Goal: Information Seeking & Learning: Learn about a topic

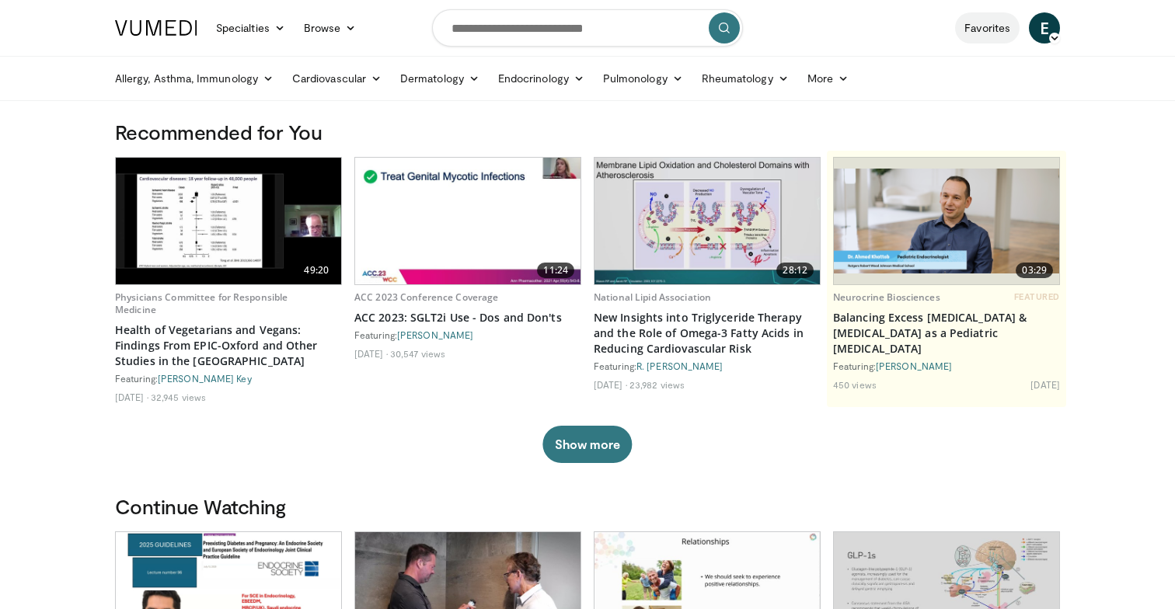
click at [988, 27] on link "Favorites" at bounding box center [987, 27] width 65 height 31
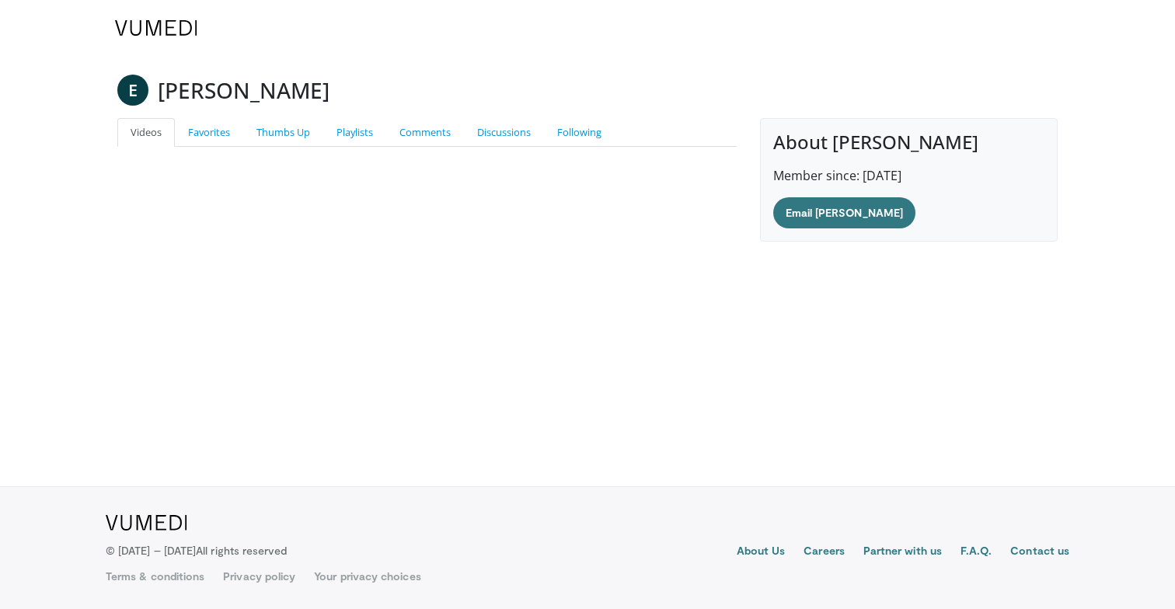
scroll to position [204, 0]
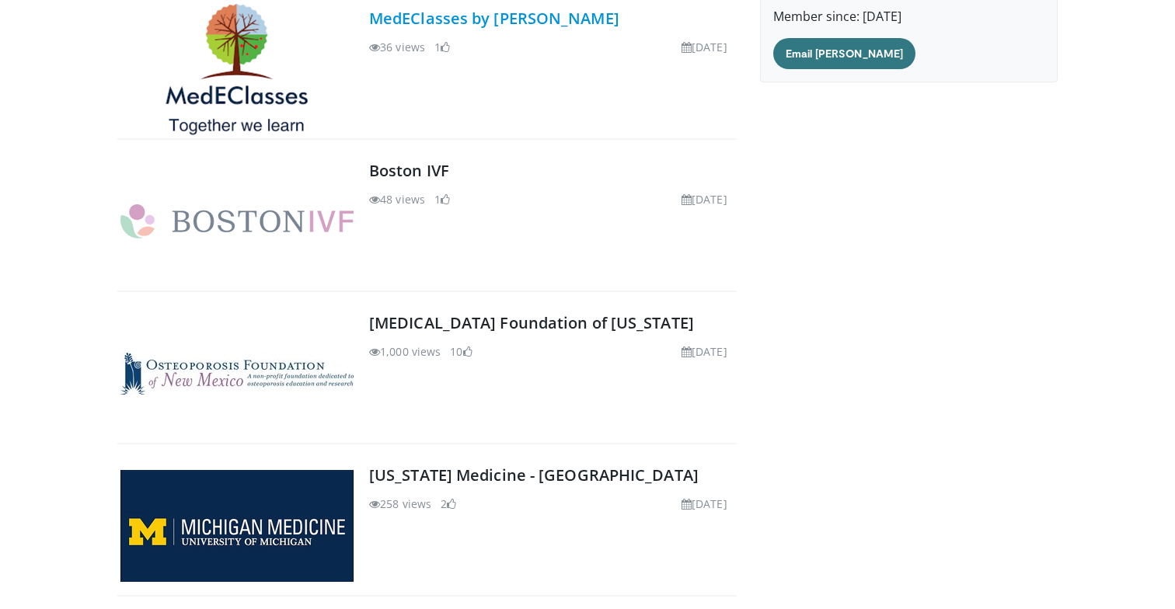
click at [385, 24] on link "MedEClasses by [PERSON_NAME]" at bounding box center [494, 18] width 250 height 21
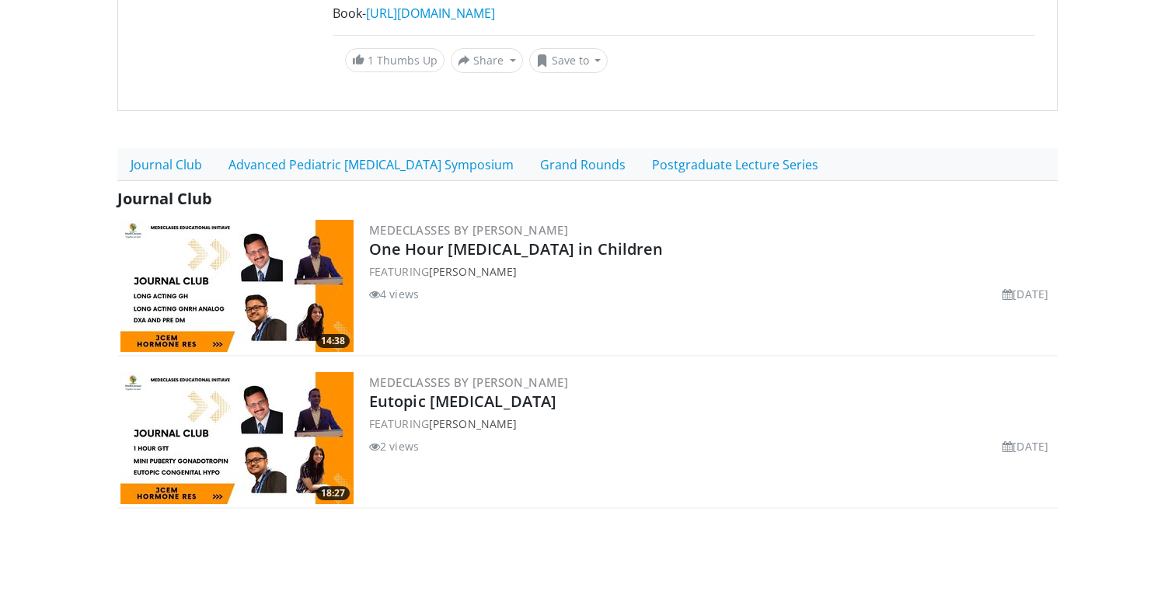
scroll to position [364, 0]
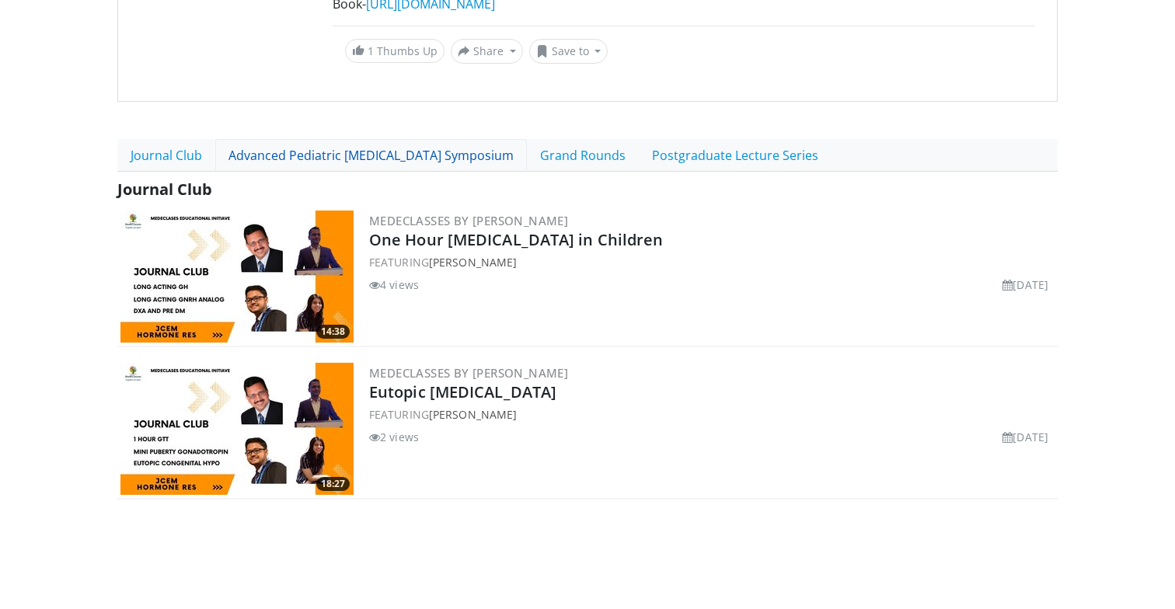
click at [379, 152] on link "Advanced Pediatric [MEDICAL_DATA] Symposium" at bounding box center [371, 155] width 312 height 33
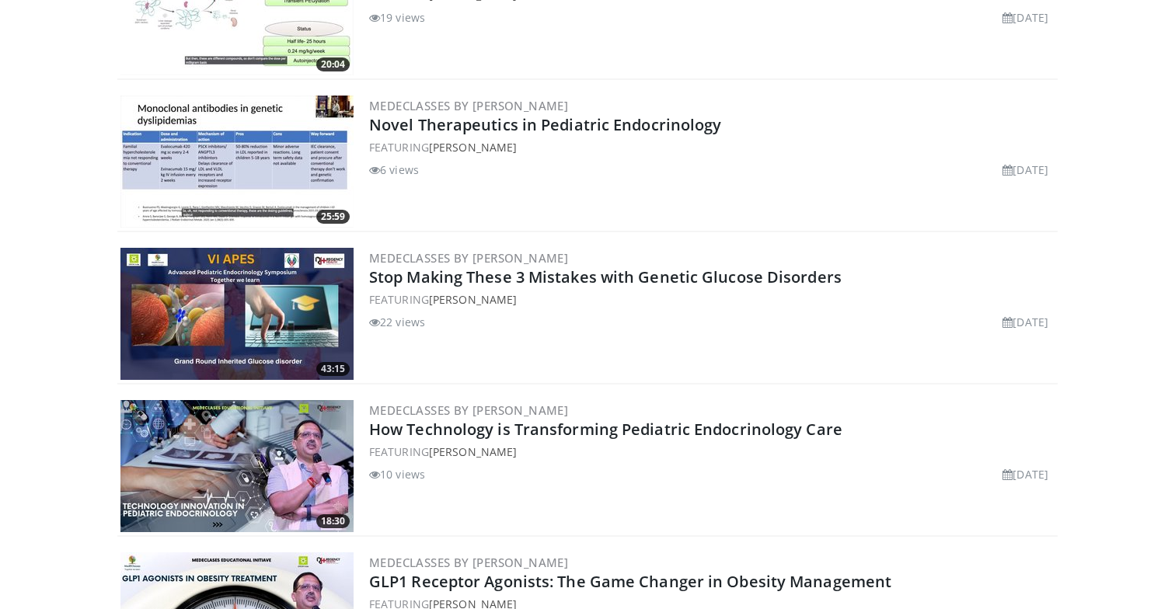
scroll to position [1068, 0]
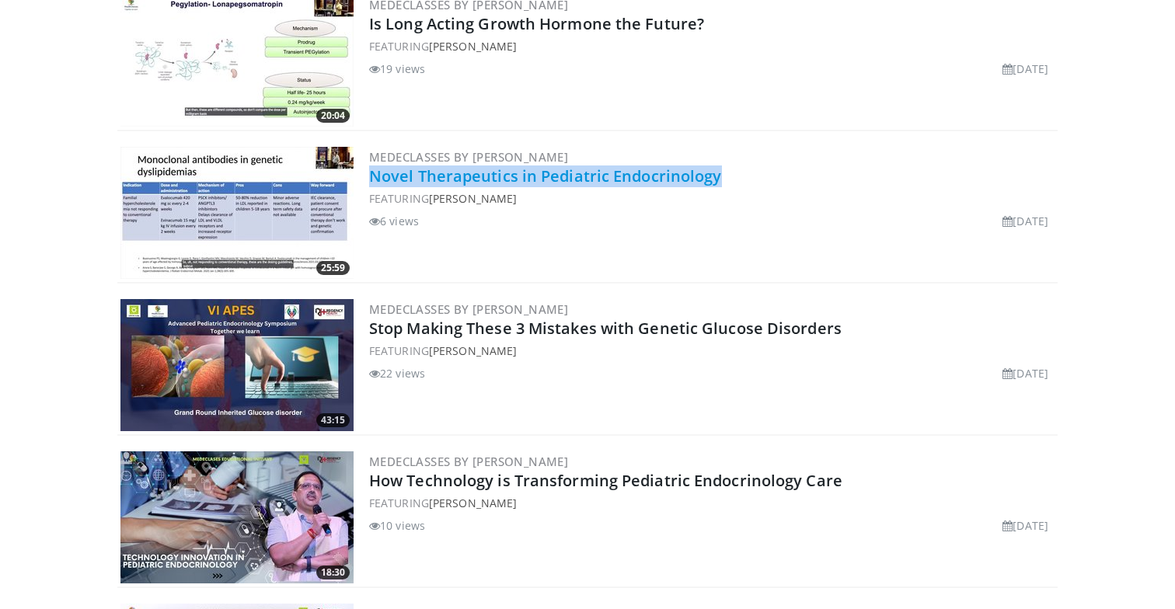
drag, startPoint x: 740, startPoint y: 176, endPoint x: 372, endPoint y: 169, distance: 367.7
click at [372, 170] on h2 "Novel Therapeutics in Pediatric Endocrinology" at bounding box center [711, 177] width 685 height 22
copy link "Novel Therapeutics in Pediatric Endocrinology"
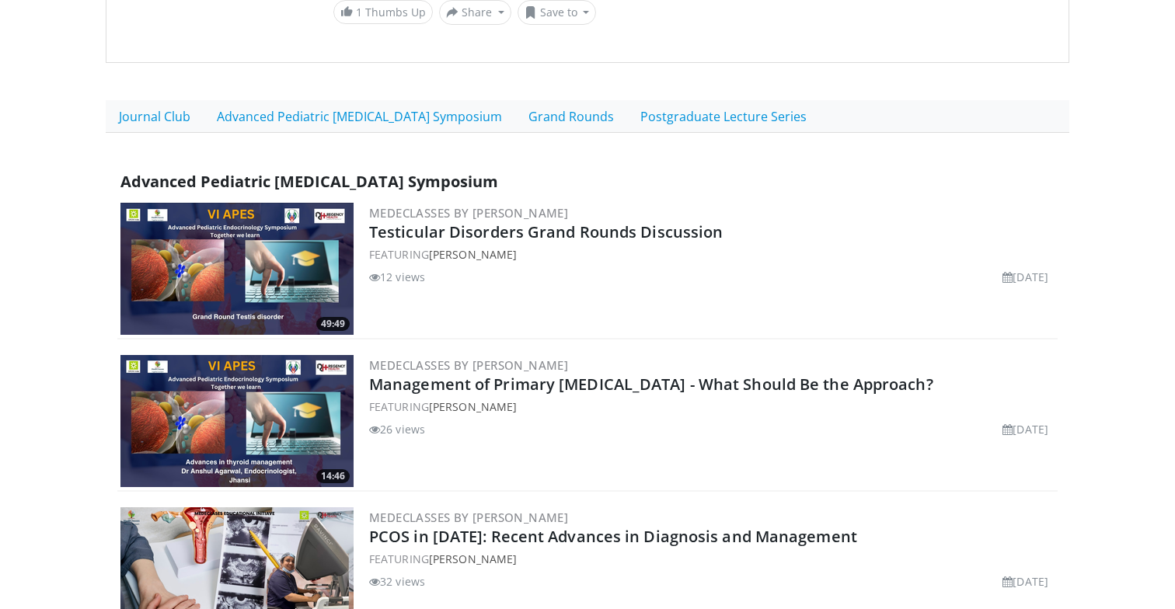
scroll to position [315, 0]
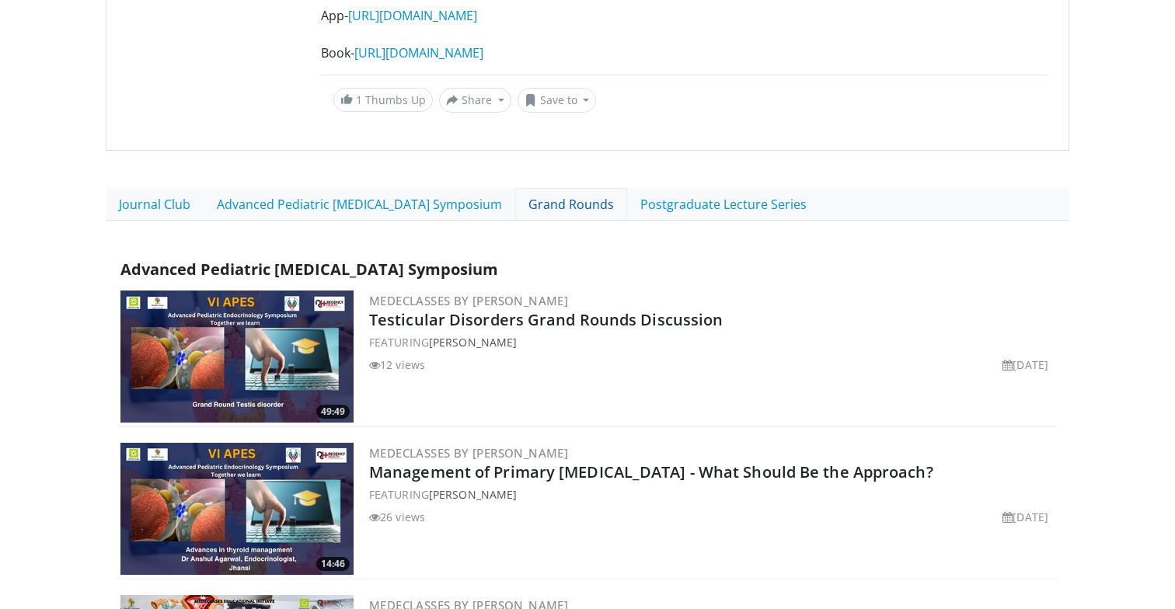
click at [515, 199] on link "Grand Rounds" at bounding box center [571, 204] width 112 height 33
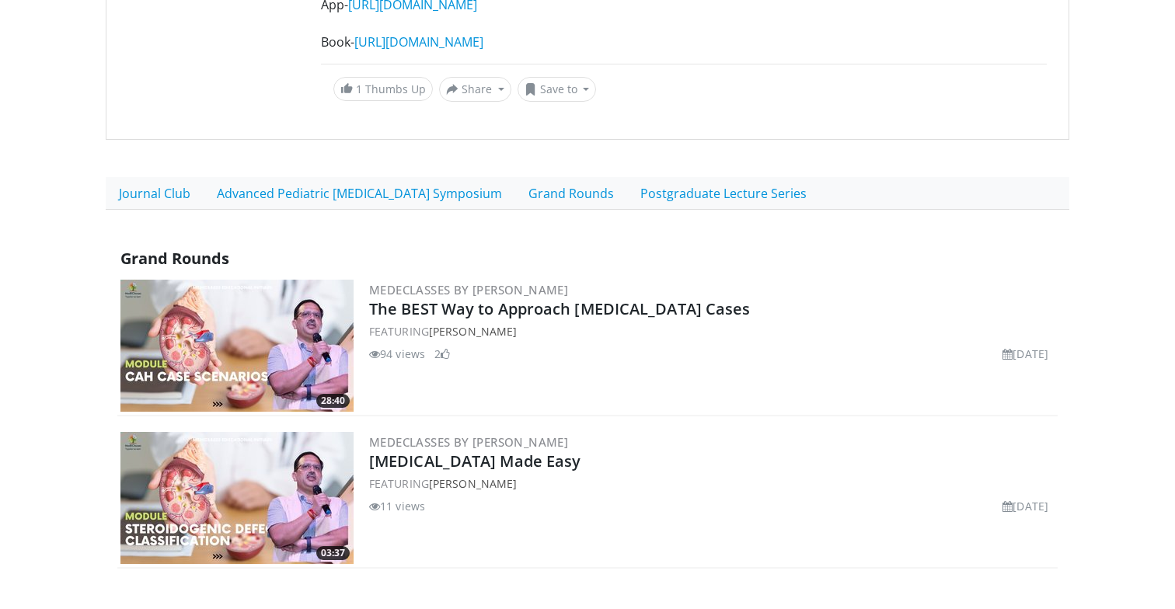
scroll to position [286, 0]
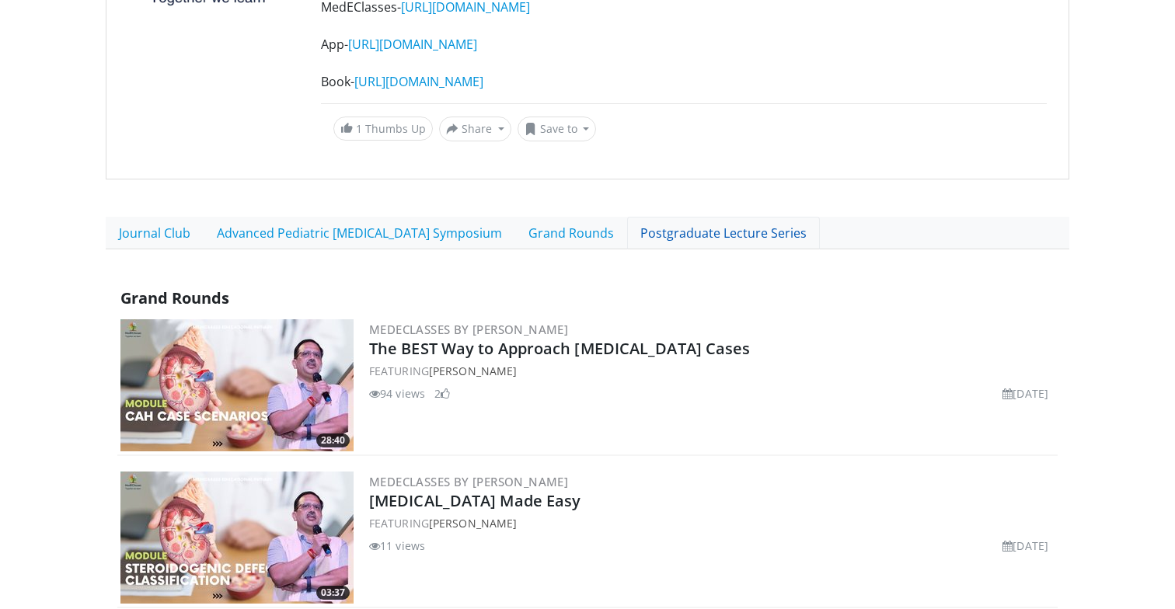
click at [650, 236] on link "Postgraduate Lecture Series" at bounding box center [723, 233] width 193 height 33
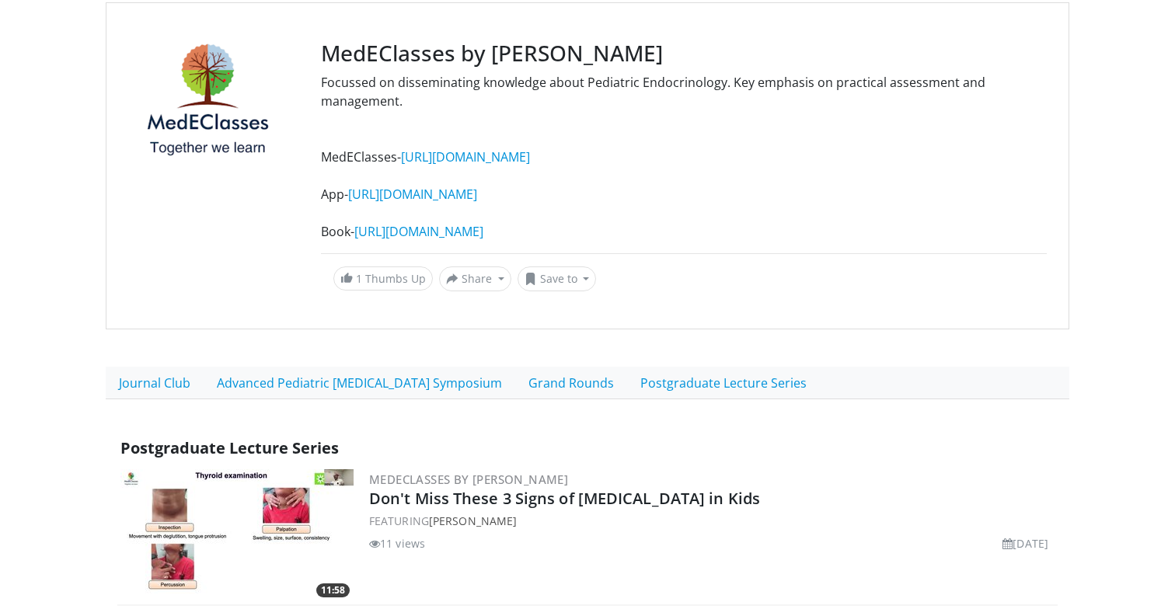
scroll to position [176, 0]
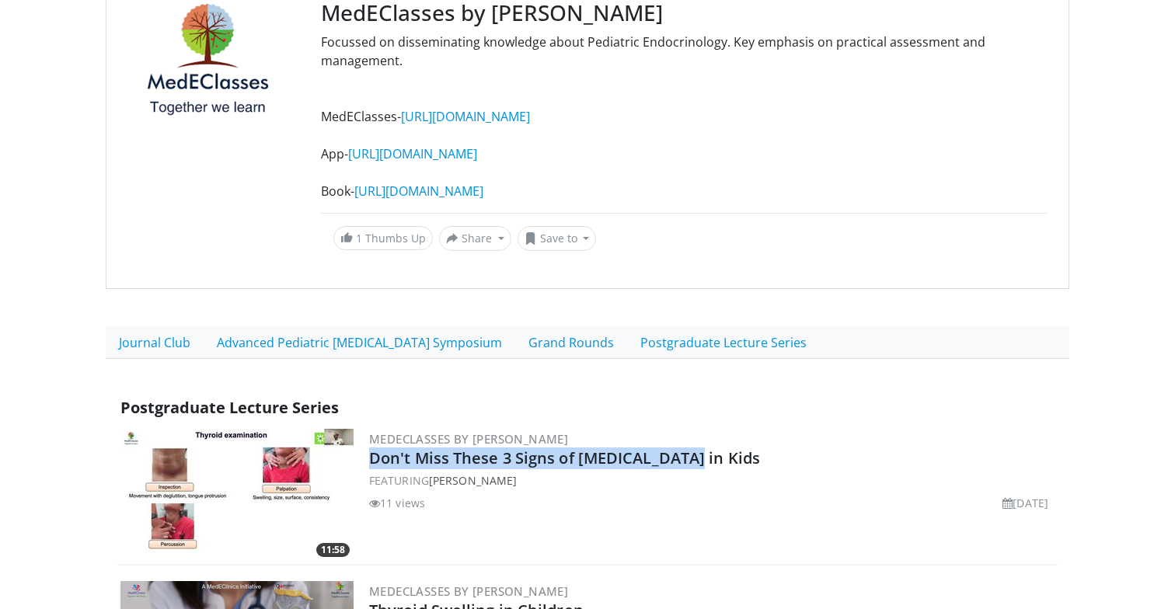
drag, startPoint x: 675, startPoint y: 458, endPoint x: 367, endPoint y: 456, distance: 308.5
click at [367, 456] on div "11:58 MedEClasses by Dr. Anurag Bajpai Don't Miss These 3 Signs of Goiter in Ki…" at bounding box center [587, 496] width 940 height 140
copy link "Don't Miss These 3 Signs of [MEDICAL_DATA] in Kids"
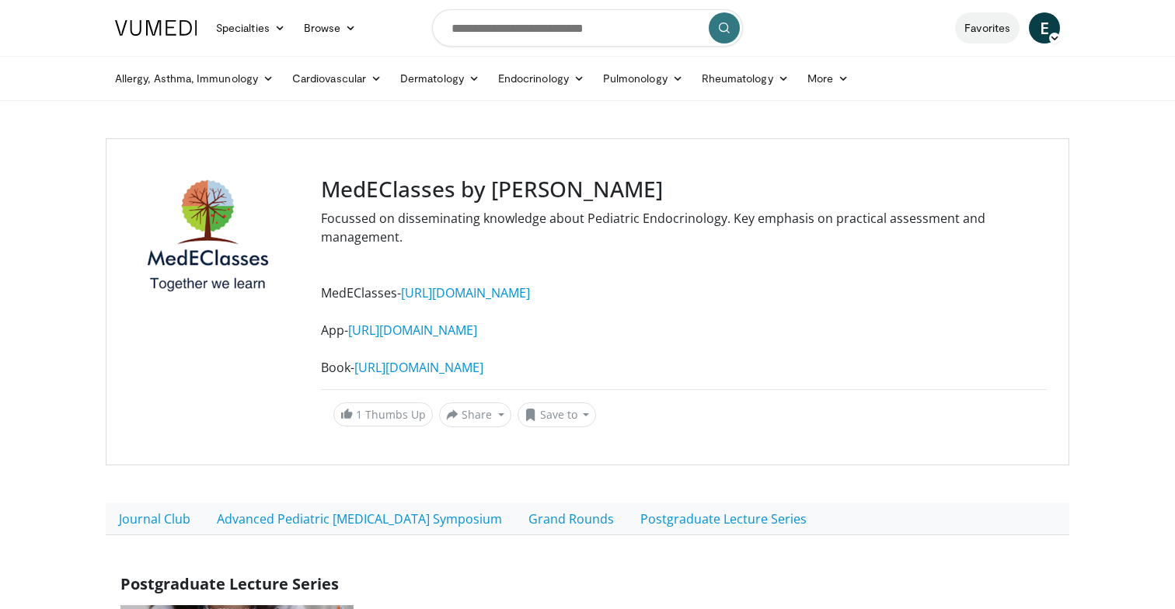
click at [982, 32] on link "Favorites" at bounding box center [987, 27] width 65 height 31
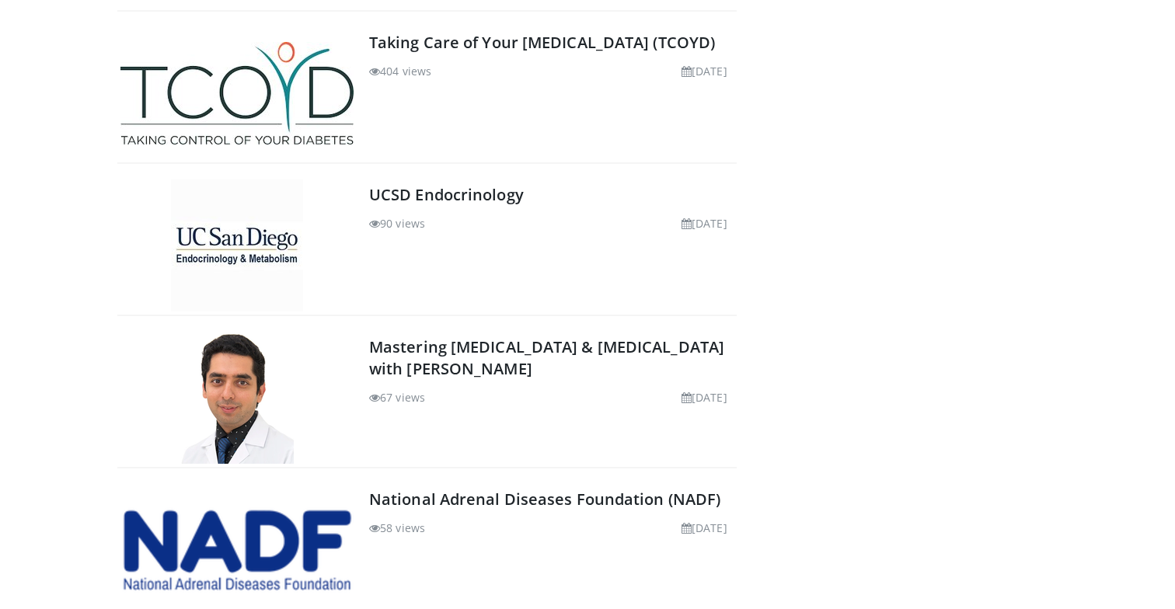
scroll to position [1110, 0]
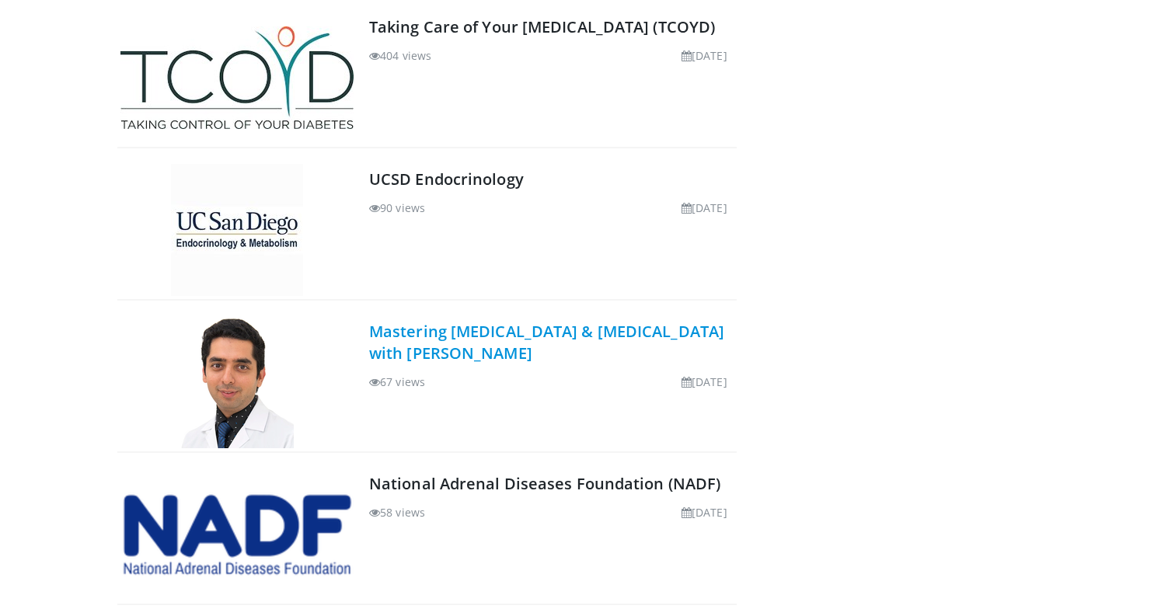
click at [529, 323] on link "Mastering [MEDICAL_DATA] & [MEDICAL_DATA] with [PERSON_NAME]" at bounding box center [546, 342] width 355 height 43
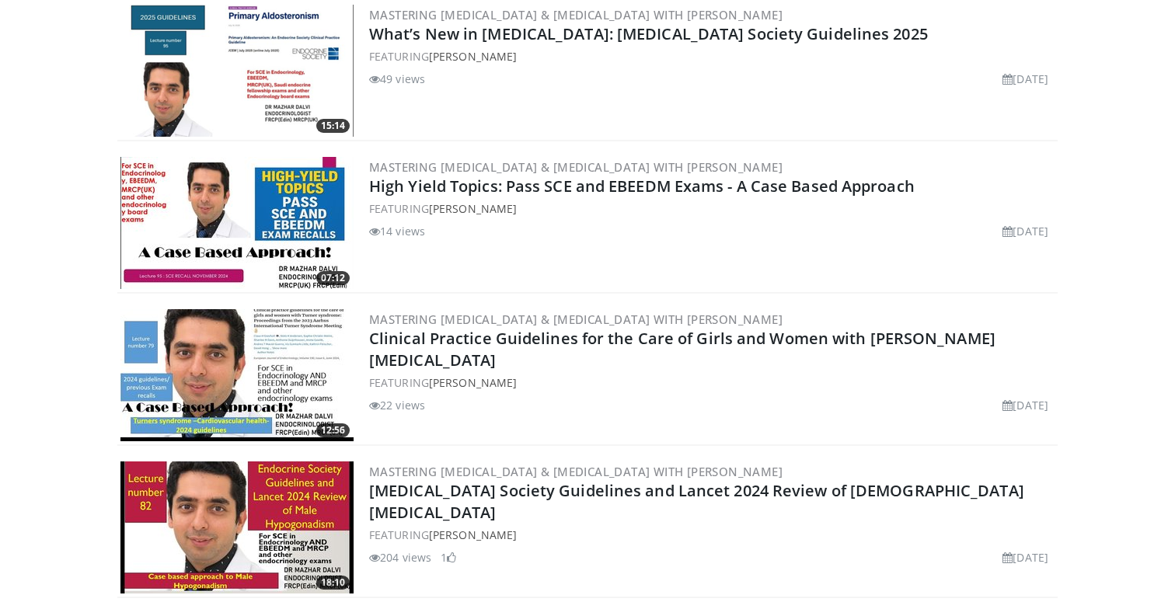
scroll to position [383, 0]
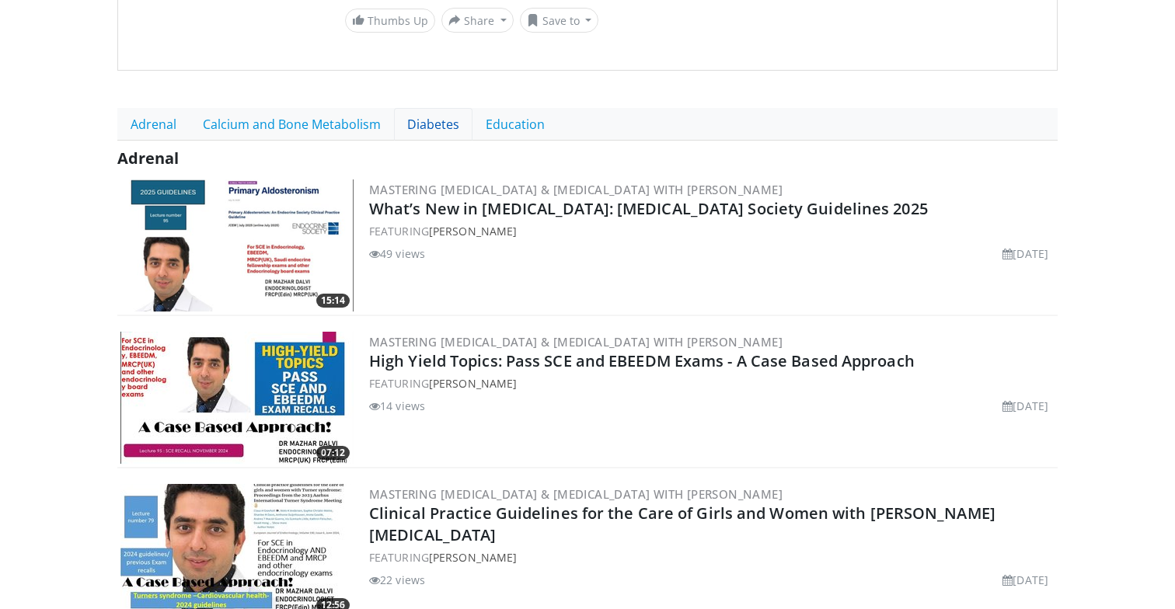
click at [412, 108] on link "Diabetes" at bounding box center [433, 124] width 78 height 33
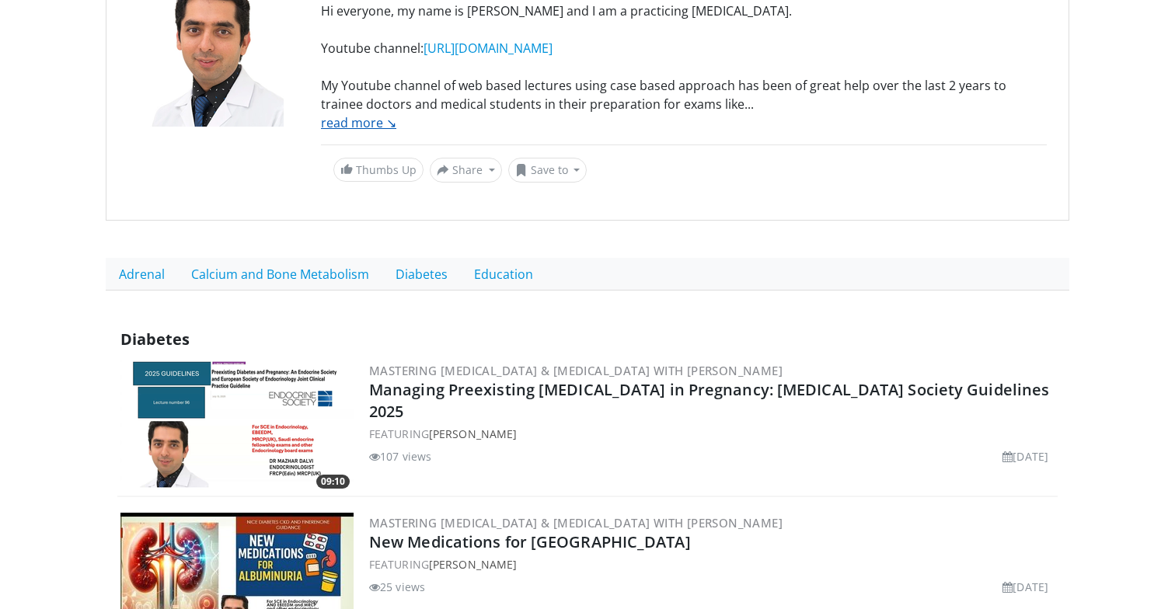
scroll to position [427, 0]
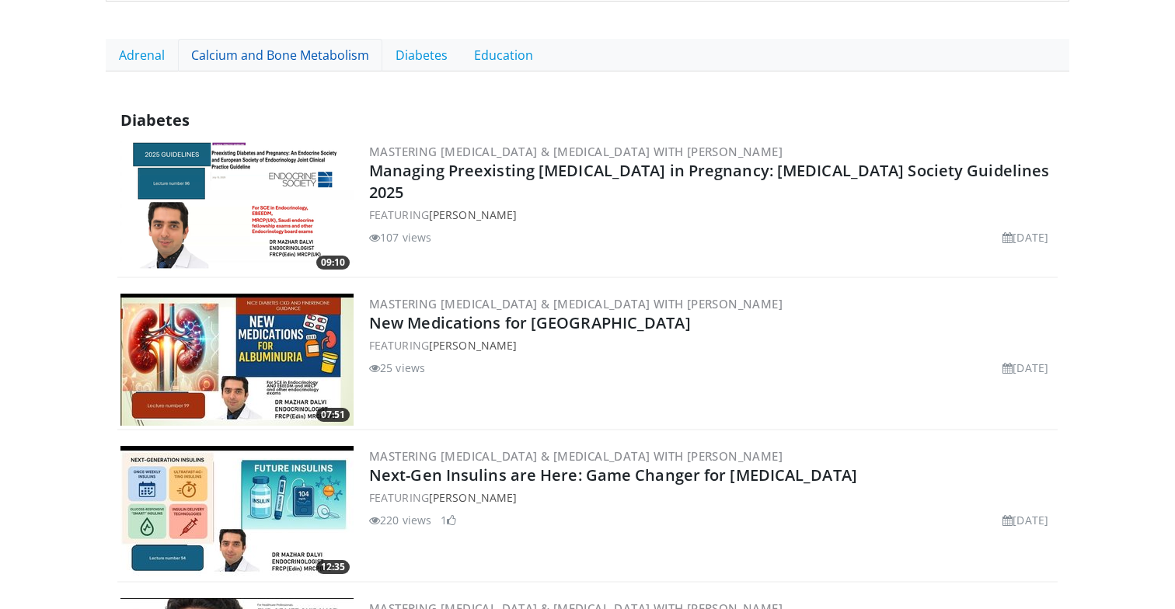
click at [285, 59] on link "Calcium and Bone Metabolism" at bounding box center [280, 55] width 204 height 33
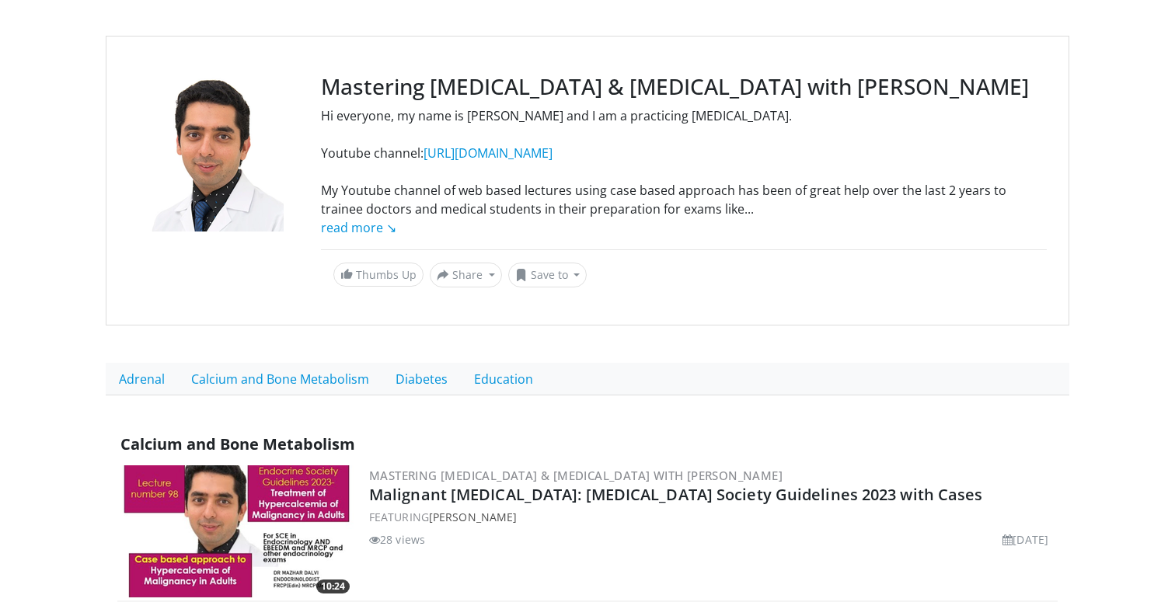
scroll to position [262, 0]
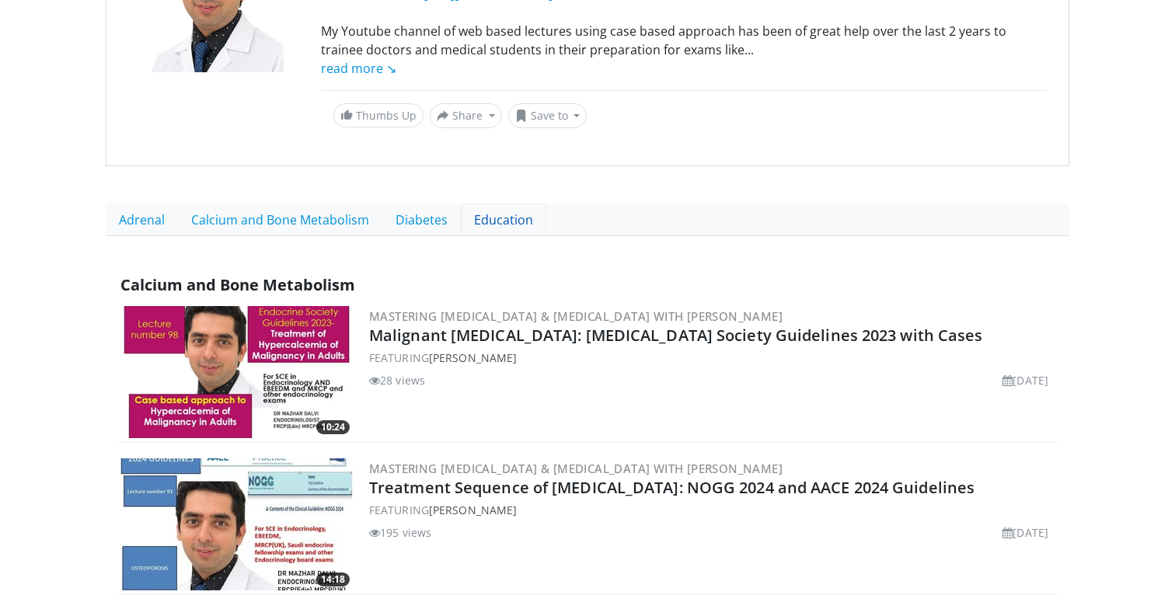
click at [482, 222] on link "Education" at bounding box center [503, 220] width 85 height 33
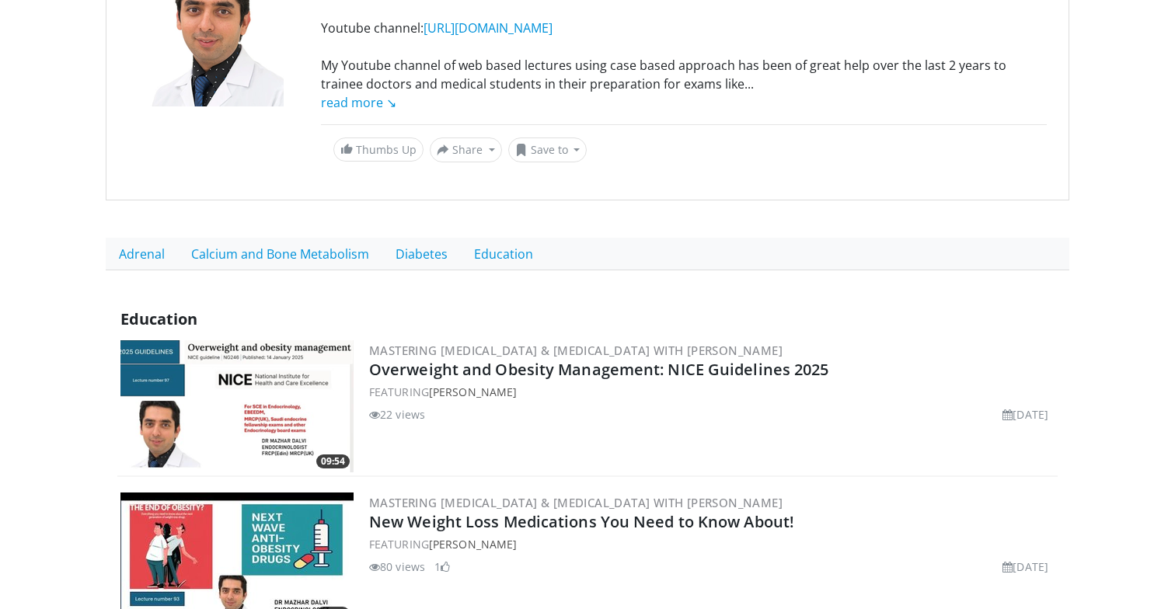
scroll to position [230, 0]
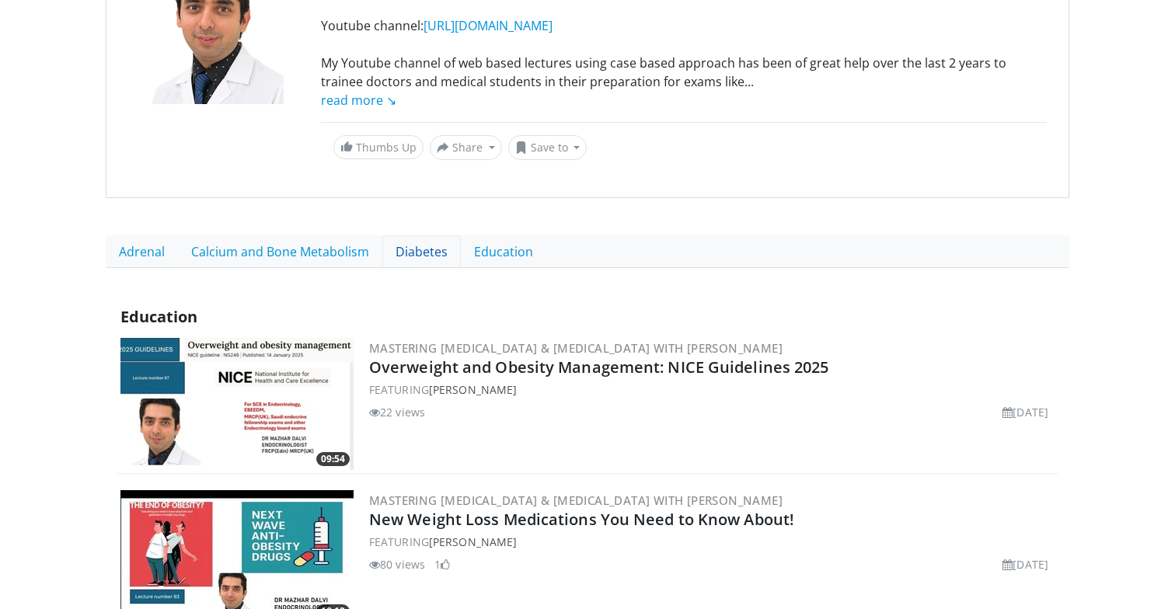
click at [412, 256] on link "Diabetes" at bounding box center [421, 251] width 78 height 33
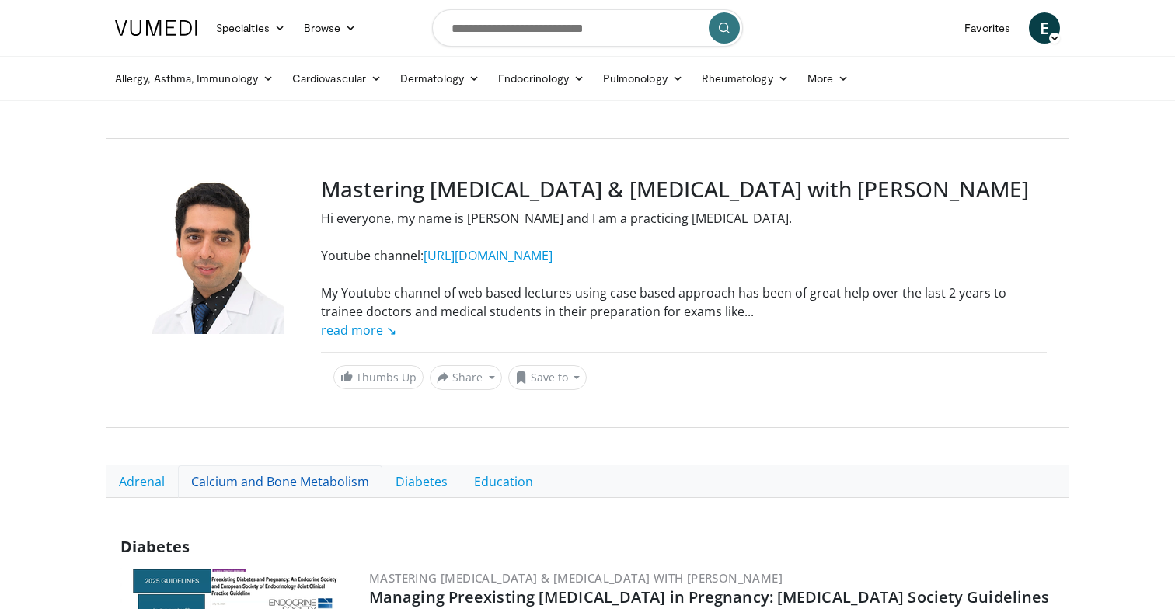
click at [263, 486] on link "Calcium and Bone Metabolism" at bounding box center [280, 482] width 204 height 33
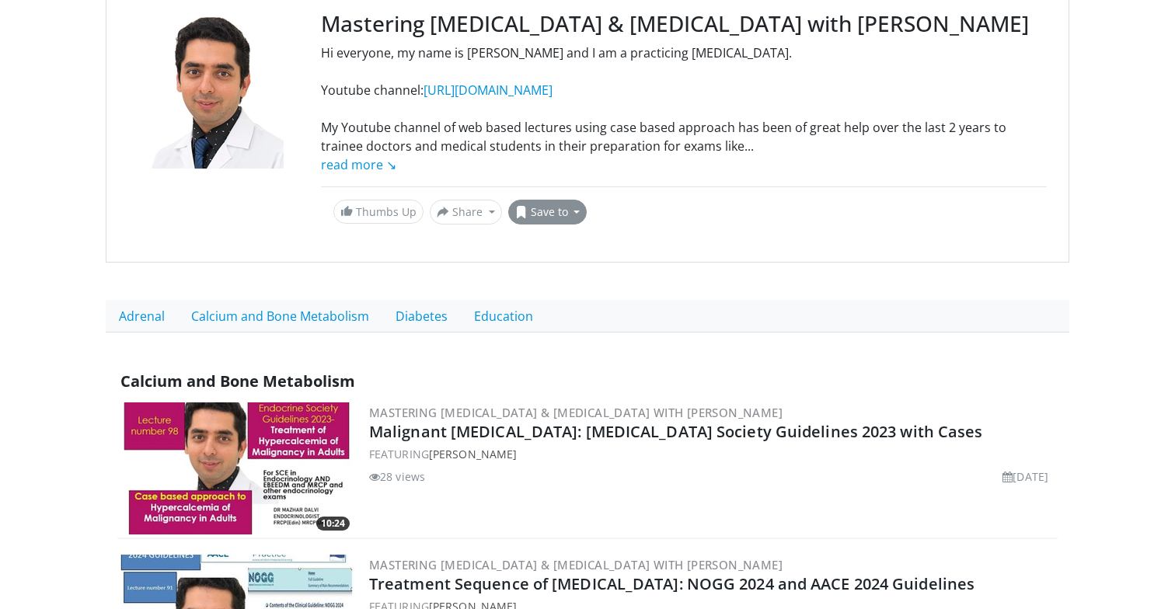
scroll to position [211, 0]
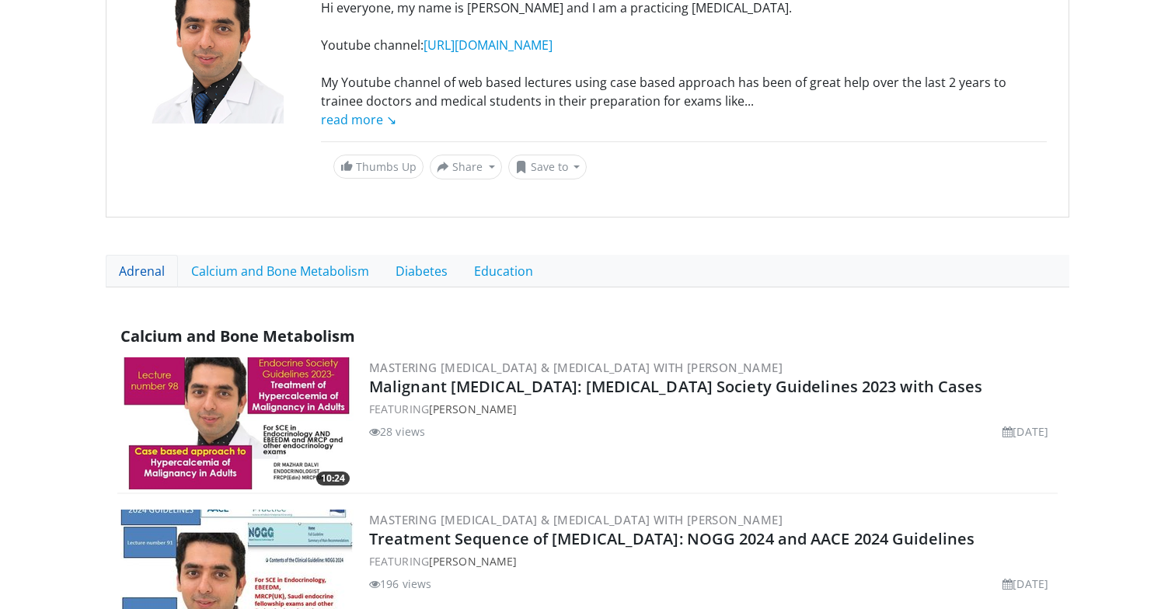
click at [144, 278] on link "Adrenal" at bounding box center [142, 271] width 72 height 33
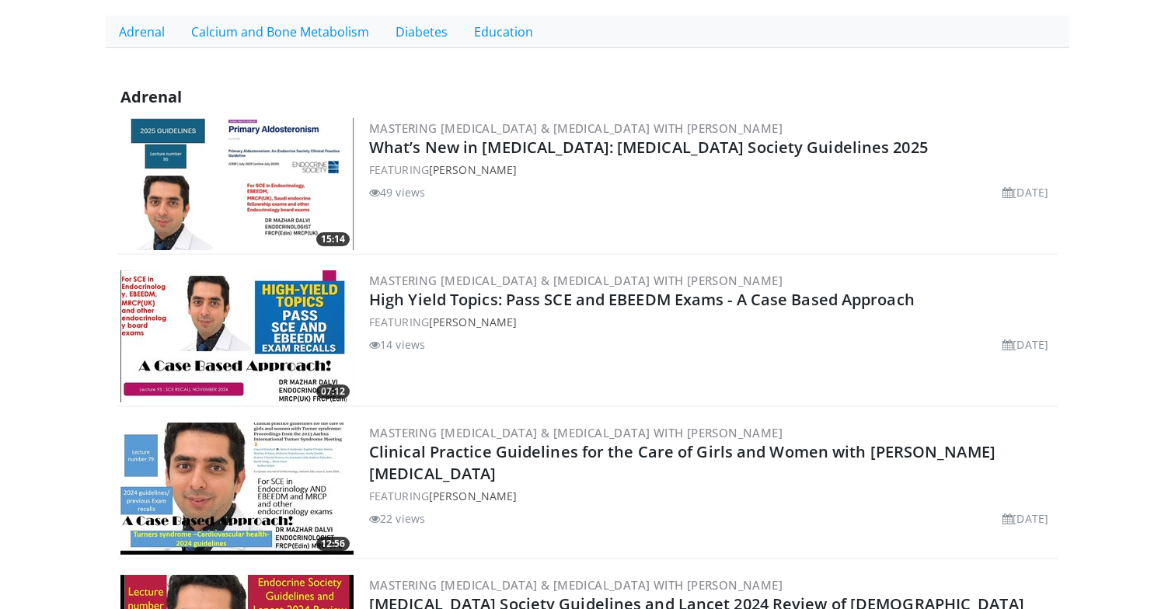
scroll to position [406, 0]
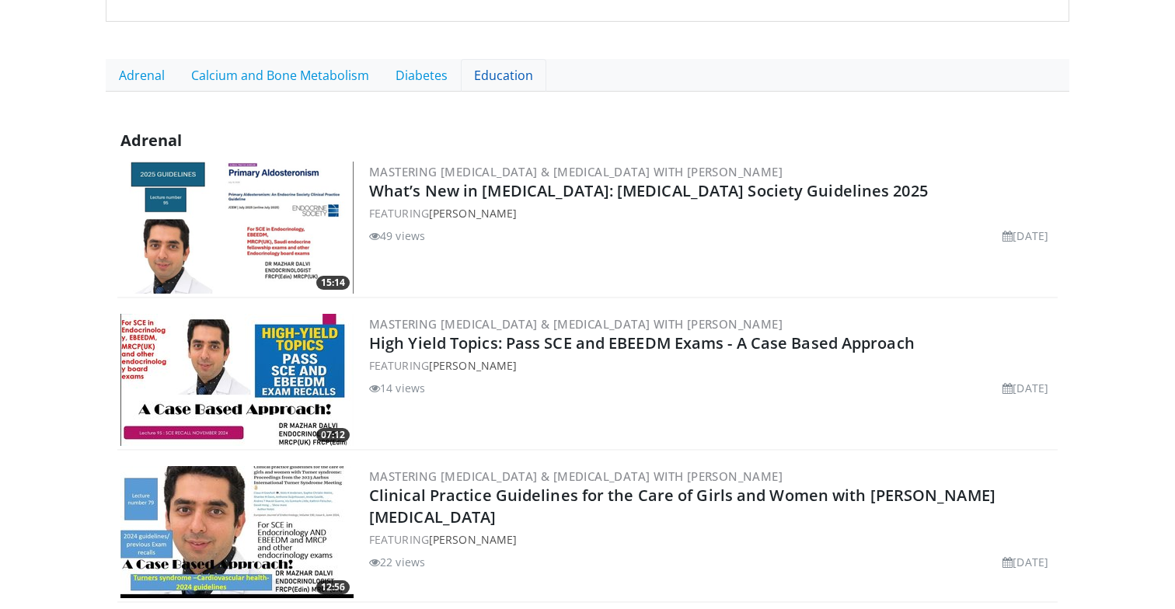
click at [514, 75] on link "Education" at bounding box center [503, 75] width 85 height 33
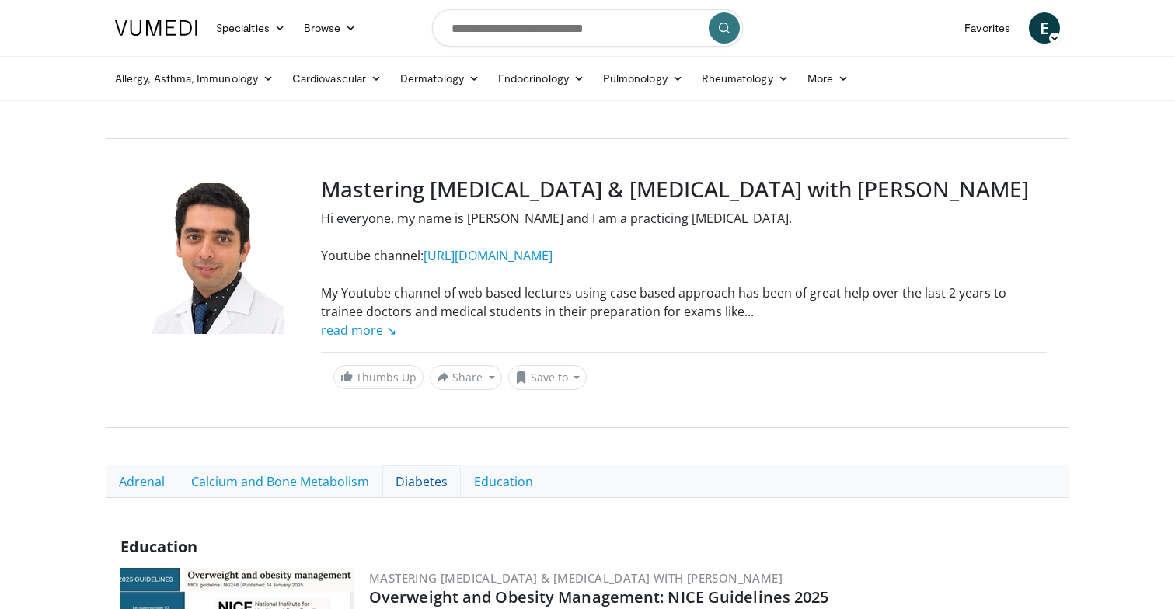
click at [423, 481] on link "Diabetes" at bounding box center [421, 482] width 78 height 33
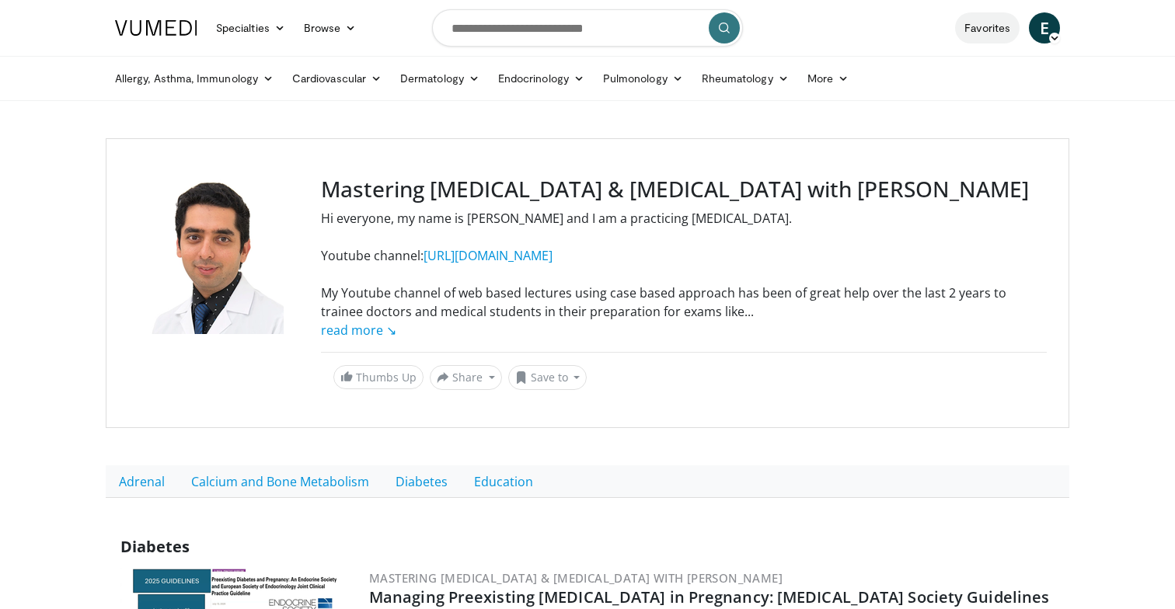
click at [991, 23] on link "Favorites" at bounding box center [987, 27] width 65 height 31
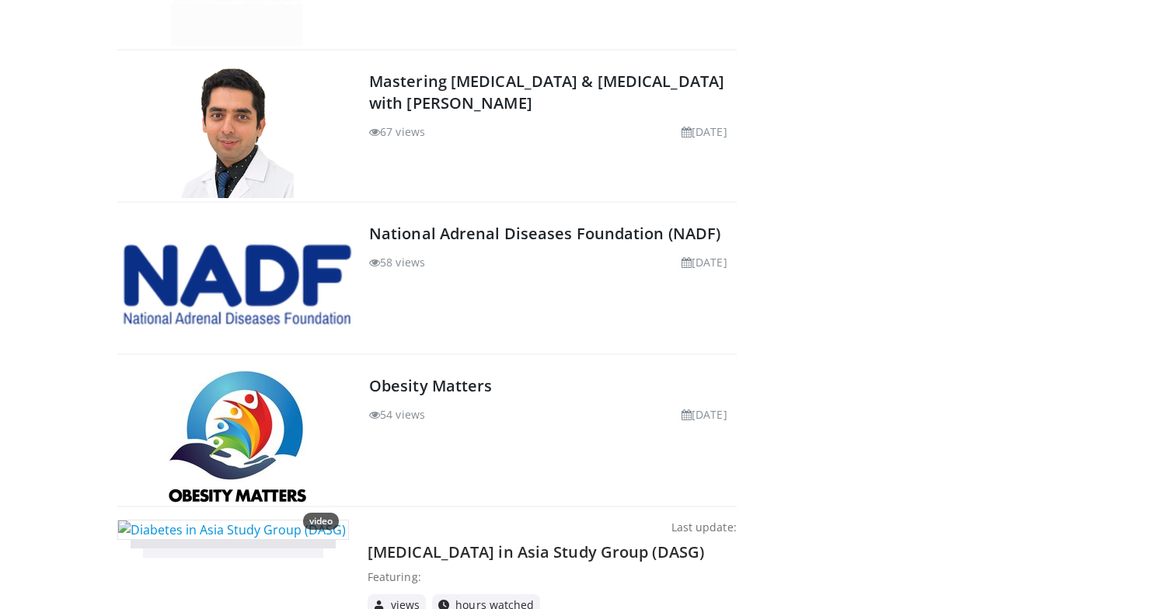
scroll to position [1372, 0]
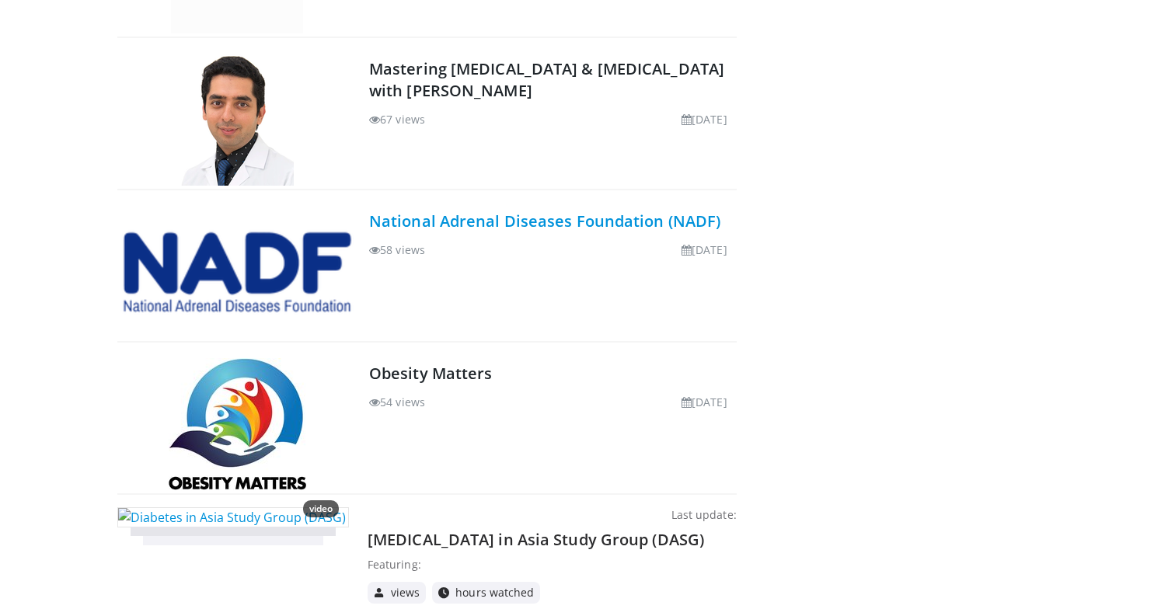
click at [497, 221] on link "National Adrenal Diseases Foundation (NADF)" at bounding box center [544, 221] width 351 height 21
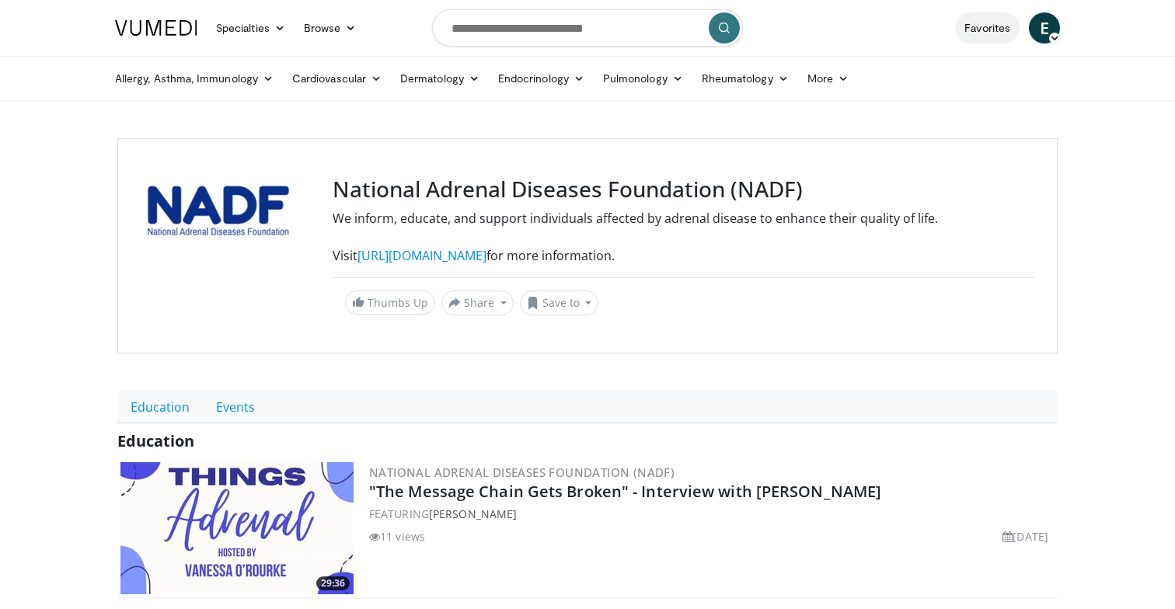
click at [989, 31] on link "Favorites" at bounding box center [987, 27] width 65 height 31
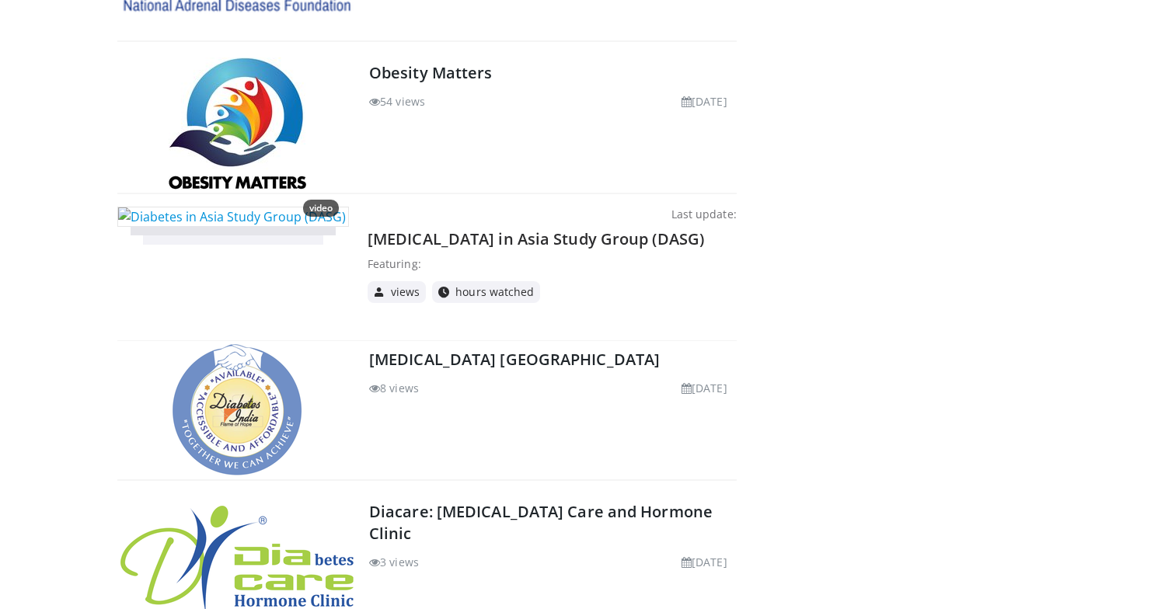
scroll to position [1674, 0]
click at [459, 68] on link "Obesity Matters" at bounding box center [431, 71] width 124 height 21
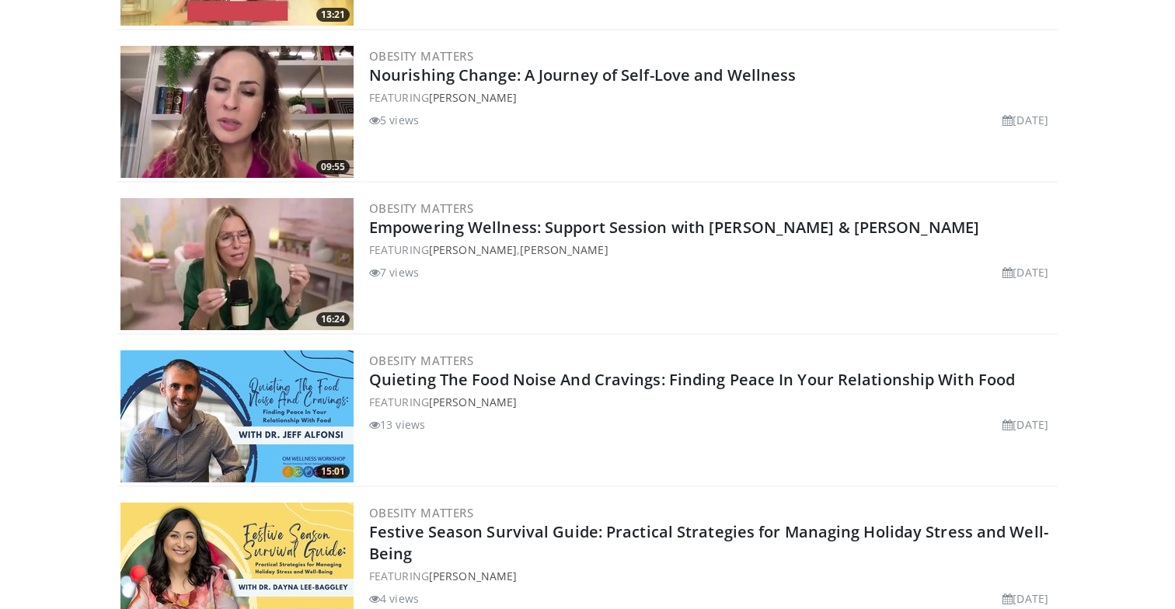
scroll to position [915, 0]
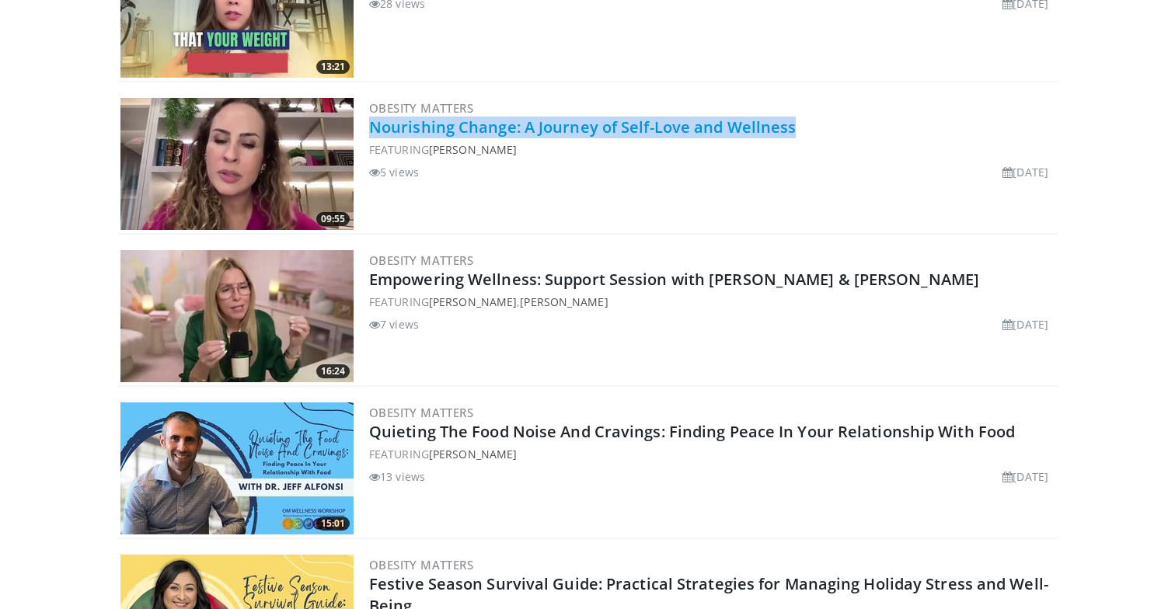
drag, startPoint x: 803, startPoint y: 125, endPoint x: 371, endPoint y: 124, distance: 432.1
click at [371, 124] on h2 "Nourishing Change: A Journey of Self-Love and Wellness" at bounding box center [711, 128] width 685 height 22
copy link "Nourishing Change: A Journey of Self-Love and Wellness"
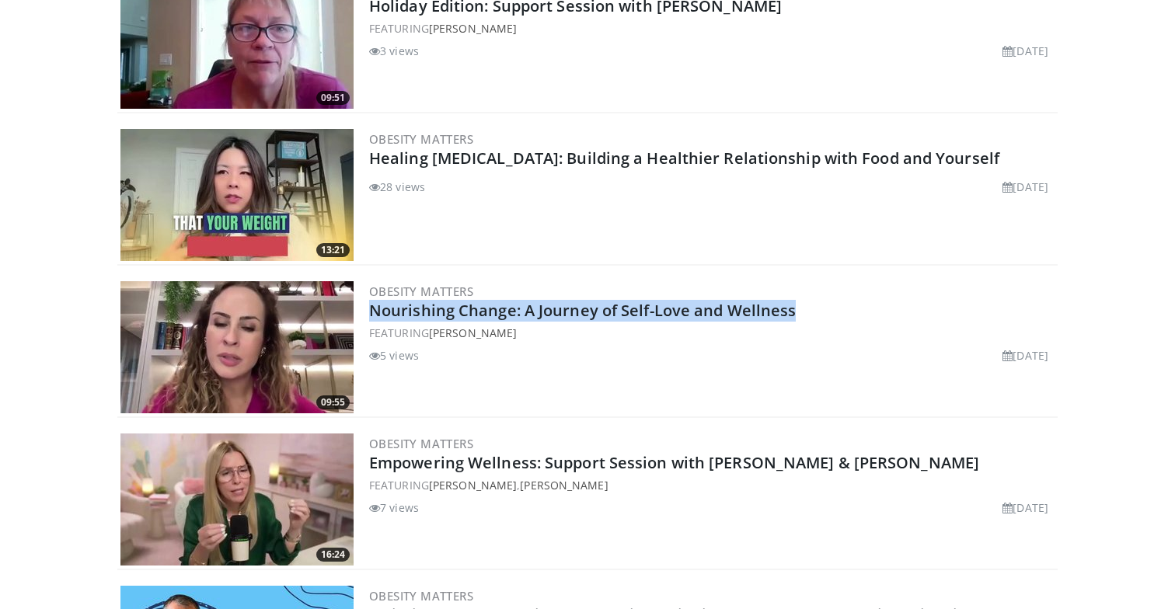
scroll to position [689, 0]
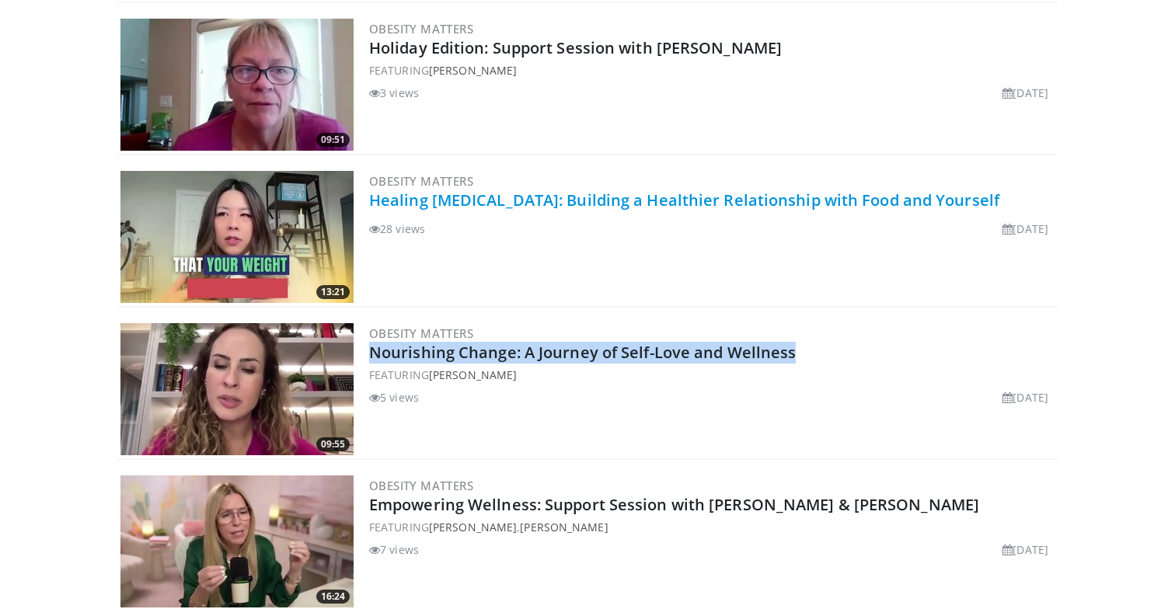
copy link "Healing [MEDICAL_DATA]: Building a Healthier Relationship with Food and Yourself"
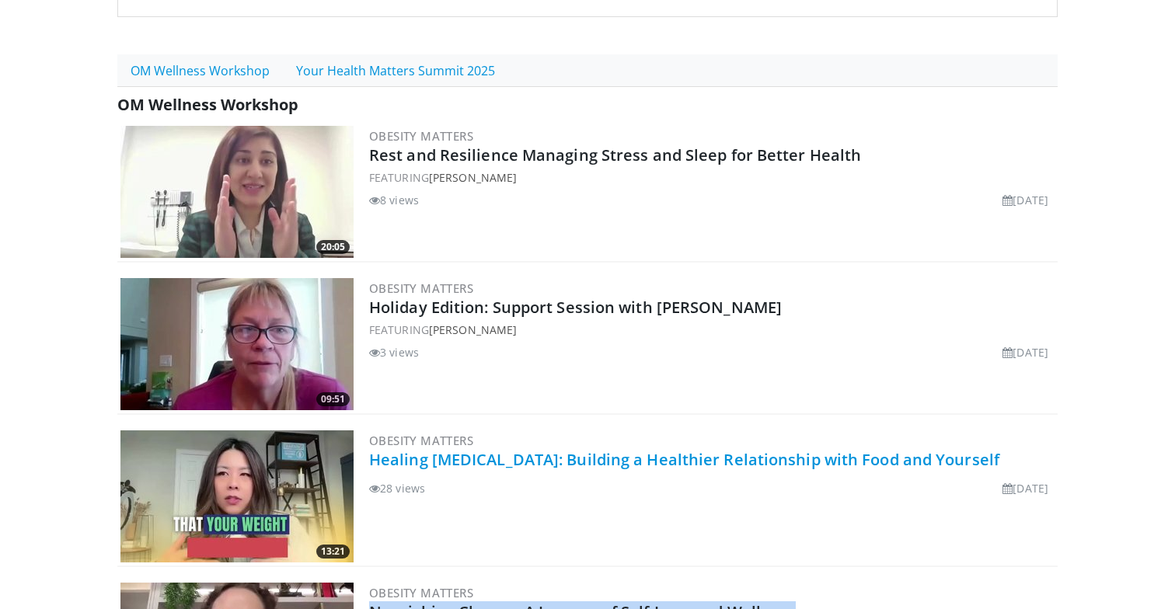
scroll to position [425, 0]
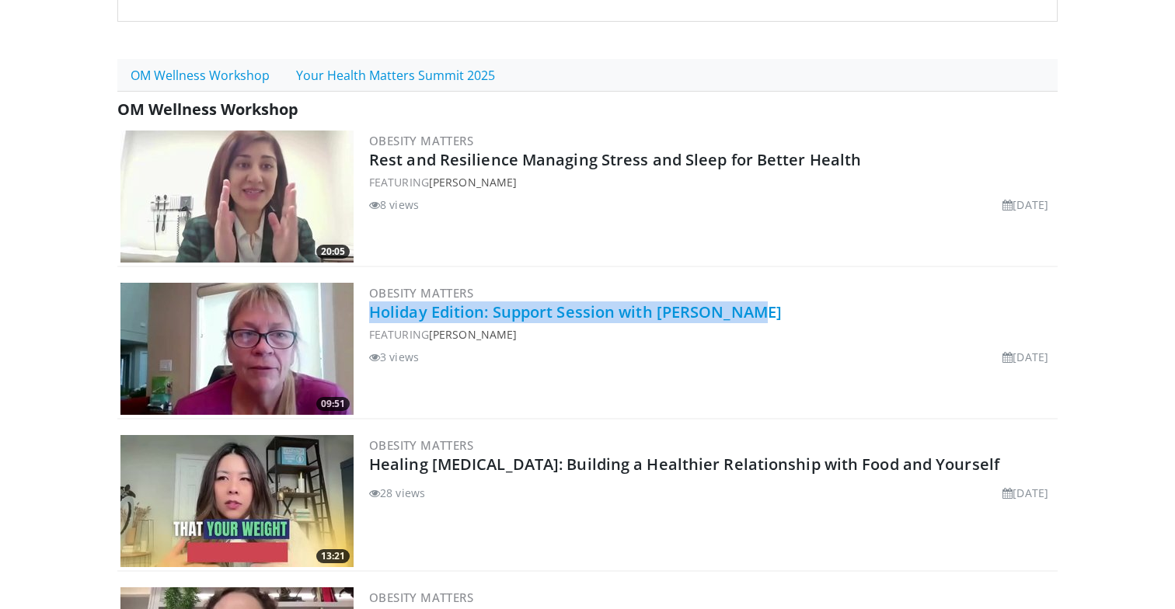
copy link "Holiday Edition: Support Session with Sandra Elia"
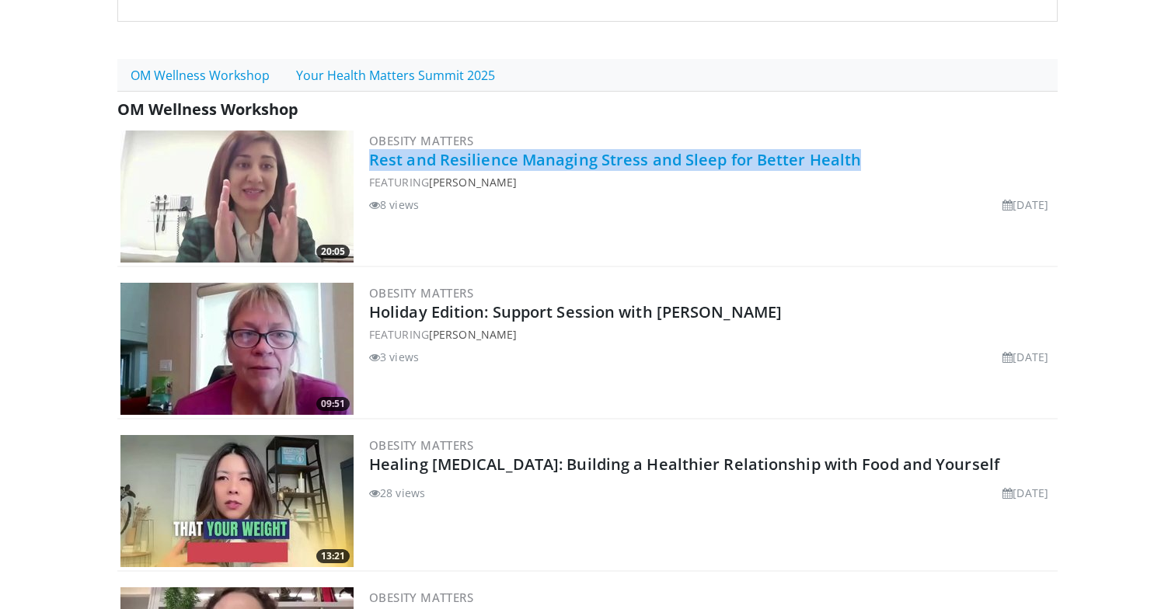
copy link "Rest and Resilience Managing Stress and Sleep for Better Health"
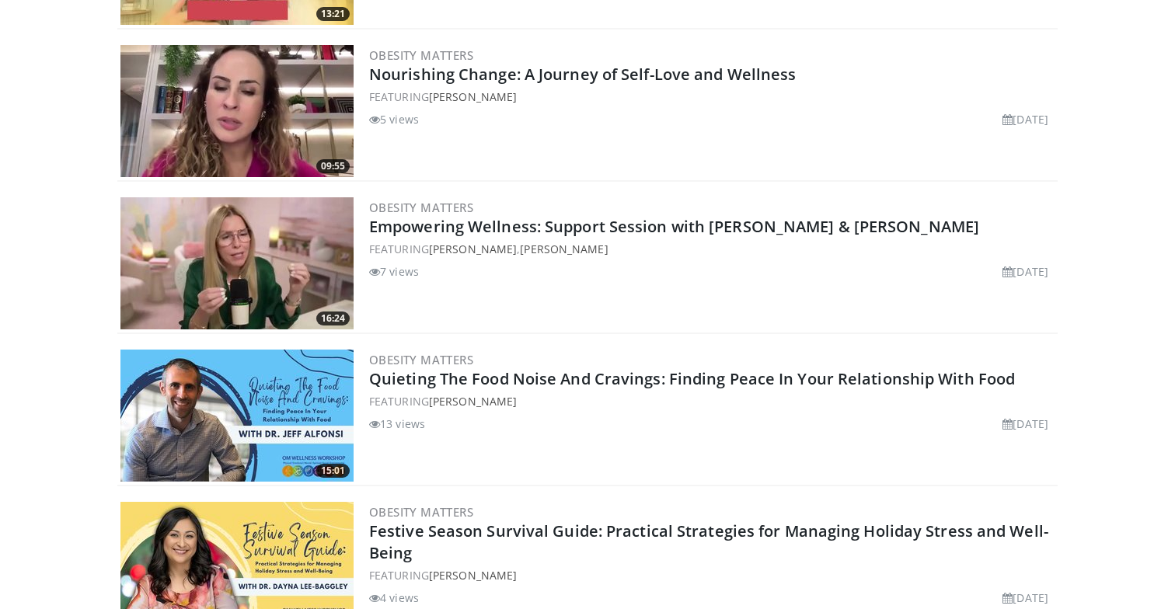
scroll to position [996, 0]
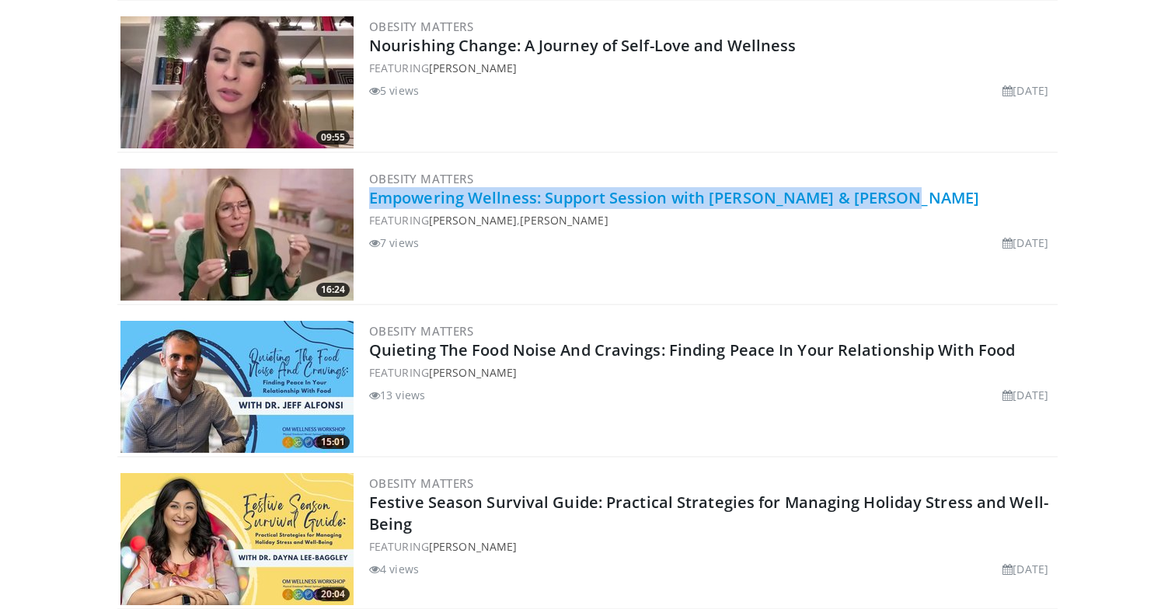
drag, startPoint x: 884, startPoint y: 198, endPoint x: 372, endPoint y: 190, distance: 511.4
click at [372, 190] on h2 "Empowering Wellness: Support Session with [PERSON_NAME] & [PERSON_NAME]" at bounding box center [711, 198] width 685 height 22
copy link "Empowering Wellness: Support Session with [PERSON_NAME] & [PERSON_NAME]"
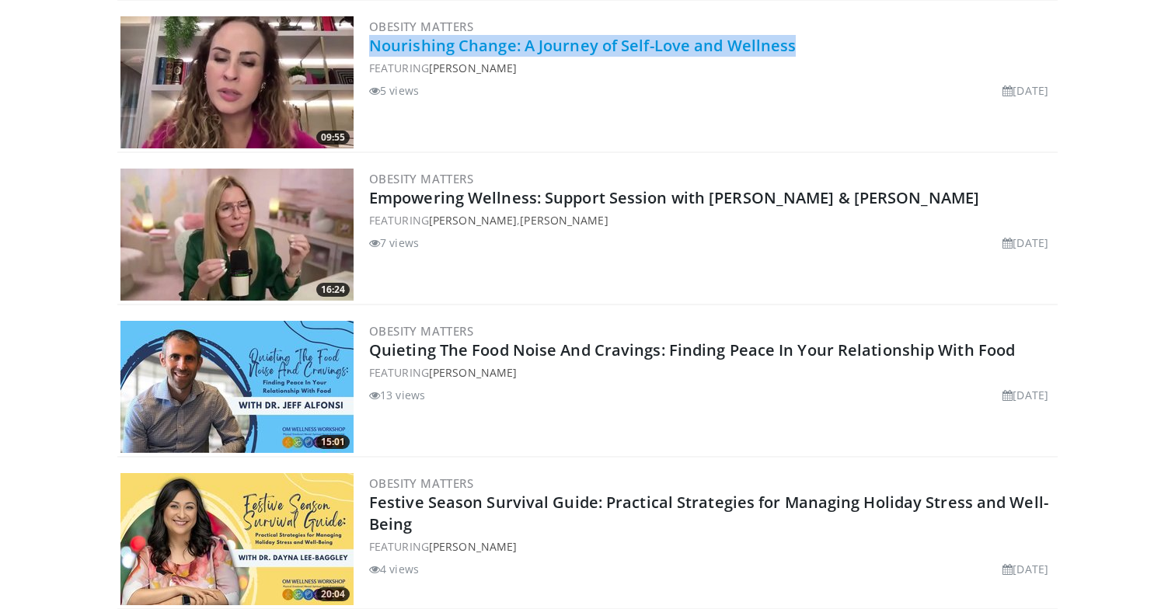
drag, startPoint x: 803, startPoint y: 45, endPoint x: 371, endPoint y: 42, distance: 432.1
click at [371, 42] on h2 "Nourishing Change: A Journey of Self-Love and Wellness" at bounding box center [711, 46] width 685 height 22
copy link "Nourishing Change: A Journey of Self-Love and Wellness"
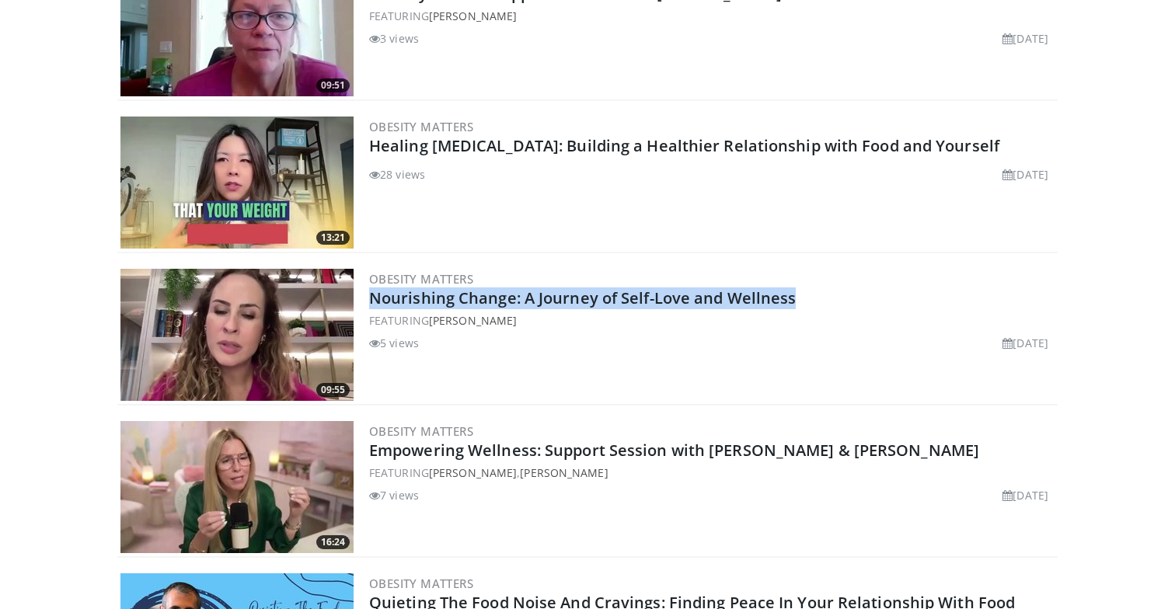
scroll to position [703, 0]
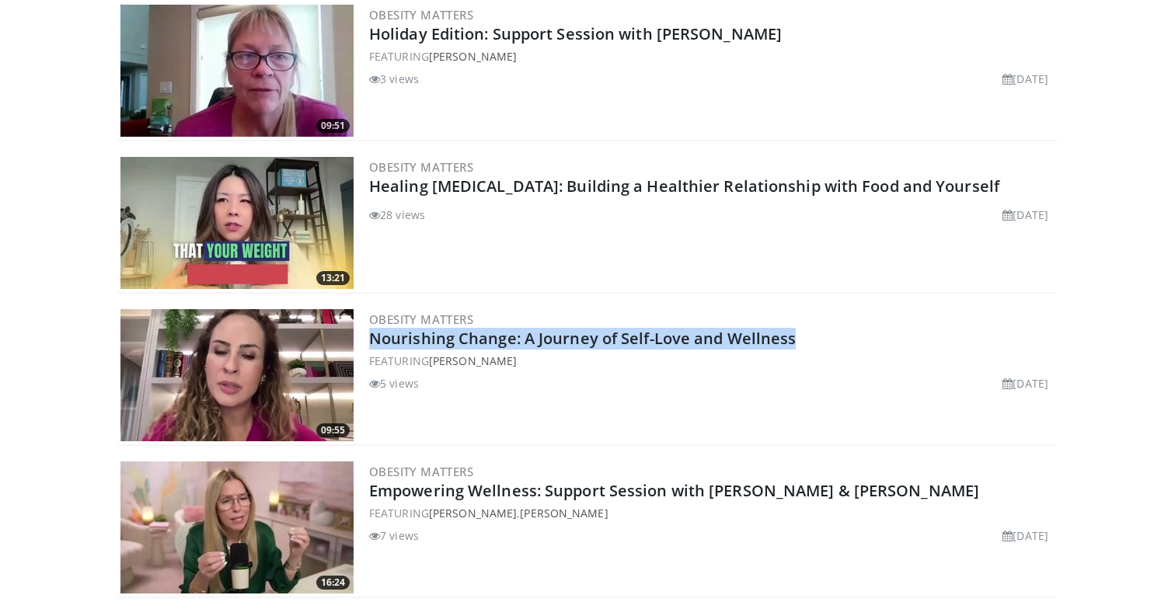
drag, startPoint x: 989, startPoint y: 185, endPoint x: 364, endPoint y: 185, distance: 624.8
click at [364, 185] on div "13:21 Obesity Matters Healing Emotional Eating: Building a Healthier Relationsh…" at bounding box center [587, 224] width 940 height 140
copy link "Healing Emotional Eating: Building a Healthier Relationship with Food and Yours…"
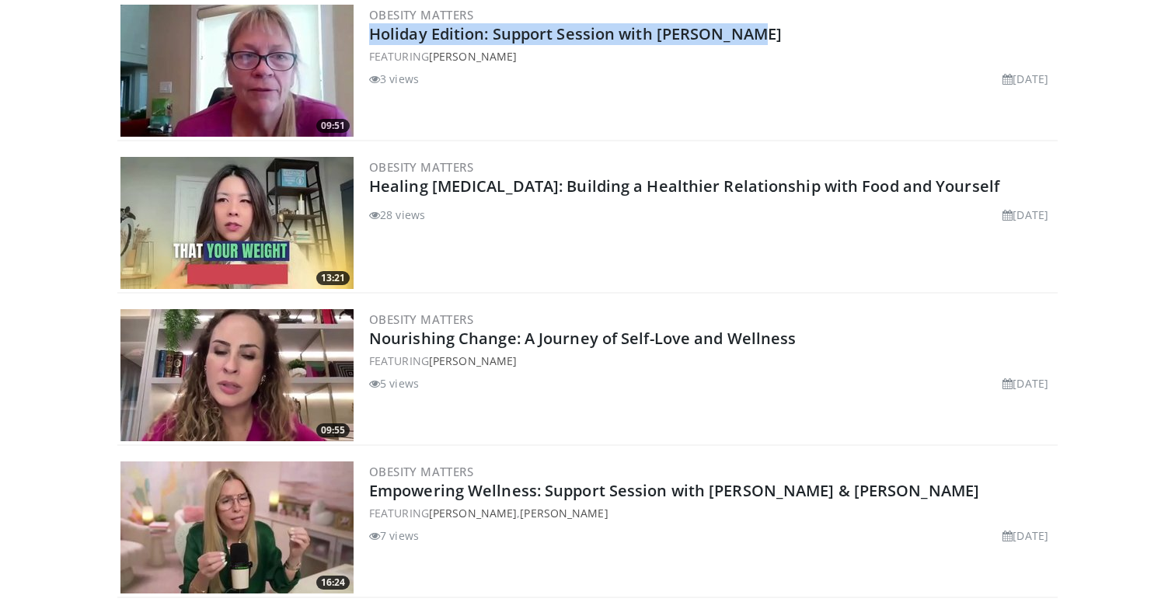
drag, startPoint x: 755, startPoint y: 32, endPoint x: 366, endPoint y: 30, distance: 388.6
click at [367, 30] on div "09:51 Obesity Matters Holiday Edition: Support Session with Sandra Elia FEATURI…" at bounding box center [587, 72] width 940 height 140
copy link "Holiday Edition: Support Session with Sandra Elia"
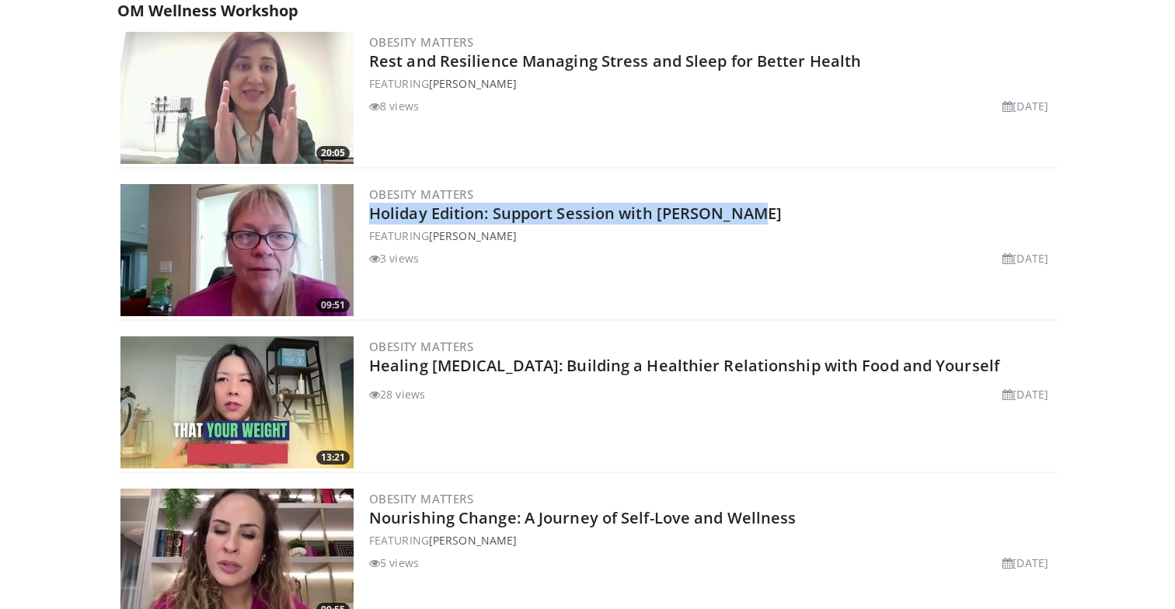
scroll to position [490, 0]
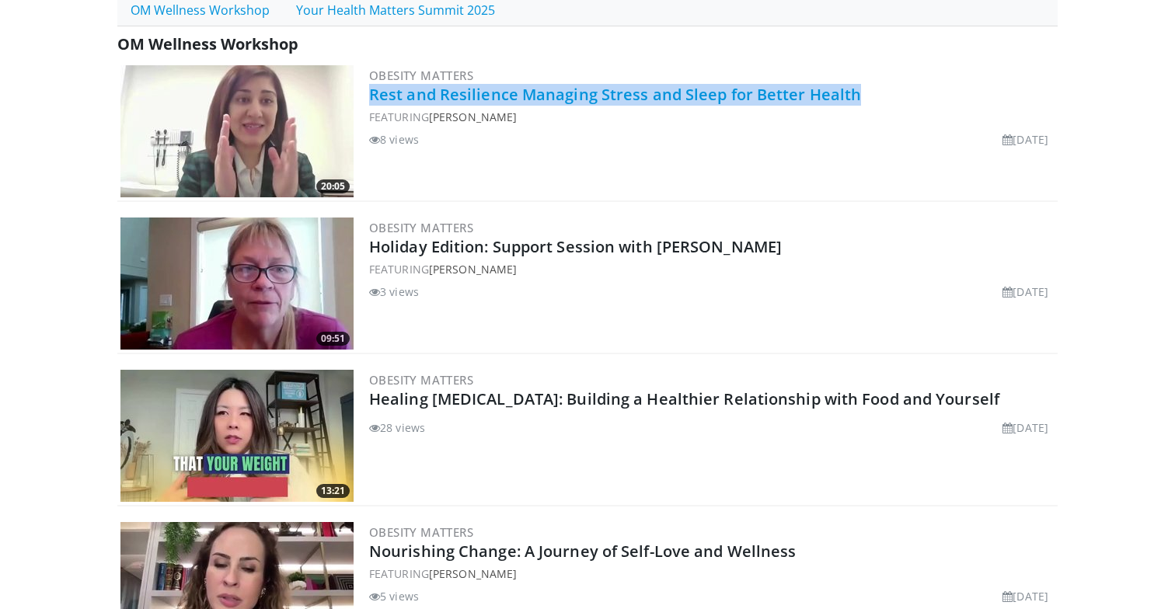
drag, startPoint x: 804, startPoint y: 98, endPoint x: 370, endPoint y: 96, distance: 434.4
click at [370, 97] on h2 "Rest and Resilience Managing Stress and Sleep for Better Health" at bounding box center [711, 95] width 685 height 22
copy link "Rest and Resilience Managing Stress and Sleep for Better Health"
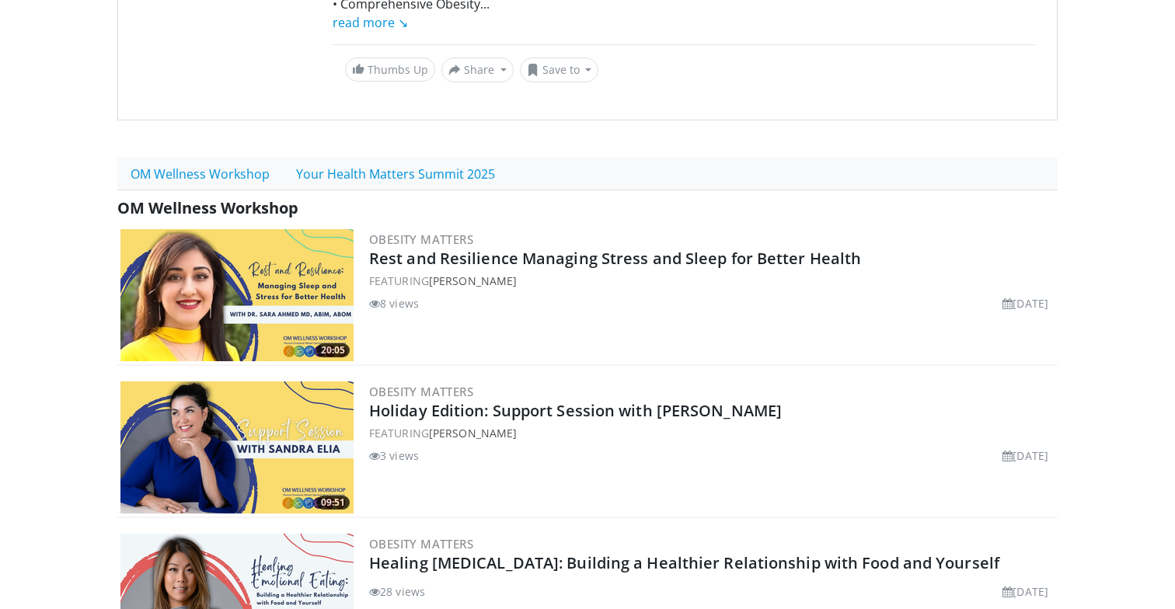
scroll to position [56, 0]
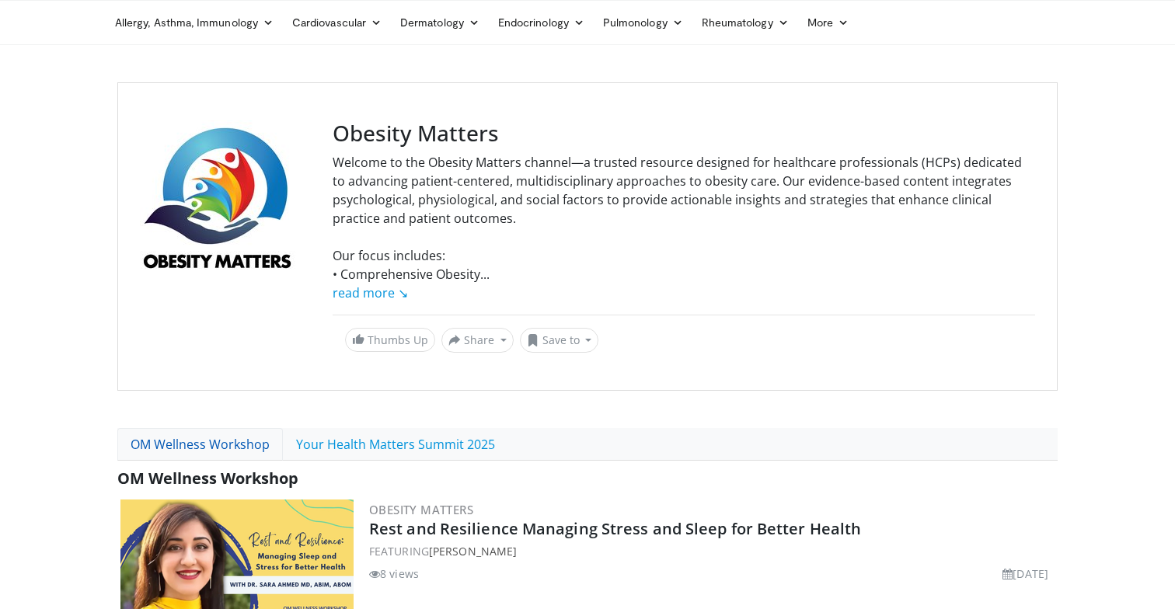
click at [186, 447] on link "OM Wellness Workshop" at bounding box center [200, 444] width 166 height 33
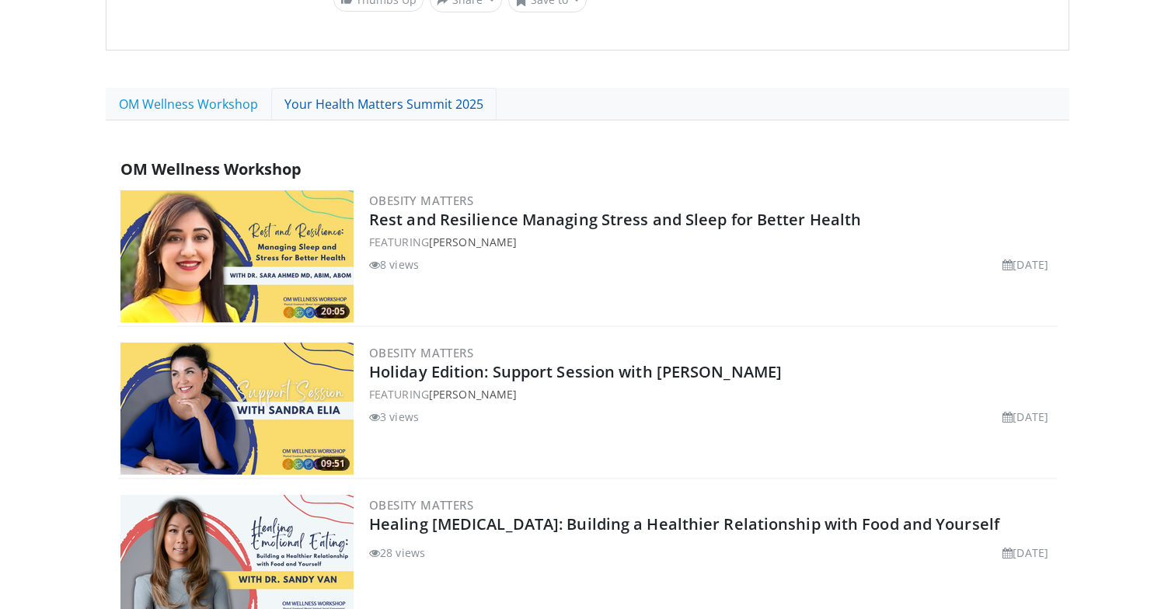
scroll to position [393, 0]
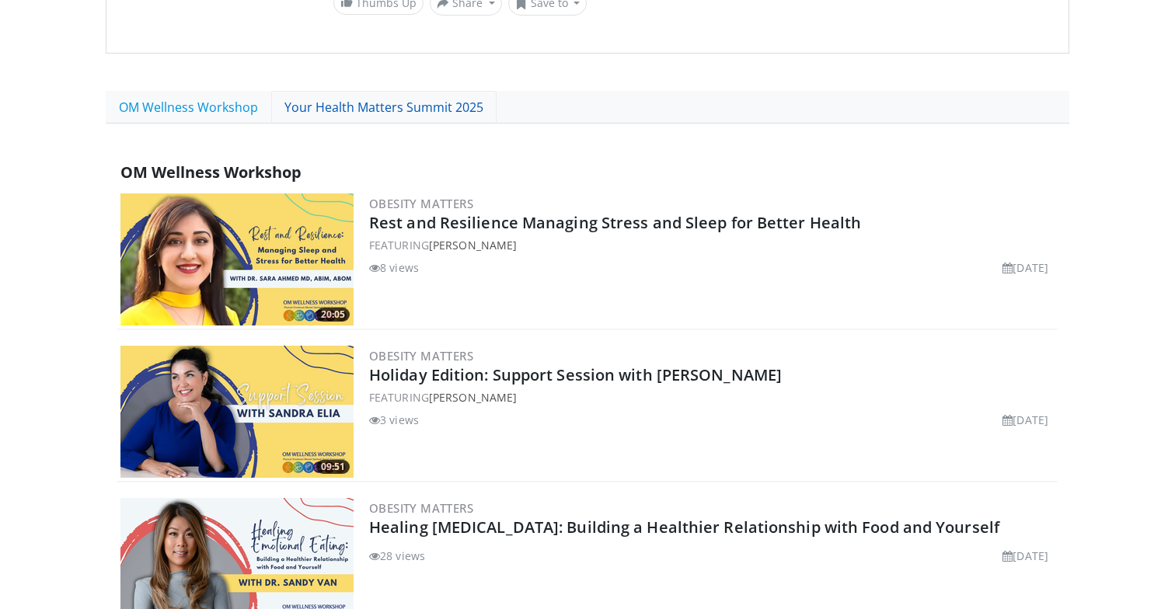
click at [455, 111] on link "Your Health Matters Summit 2025" at bounding box center [383, 107] width 225 height 33
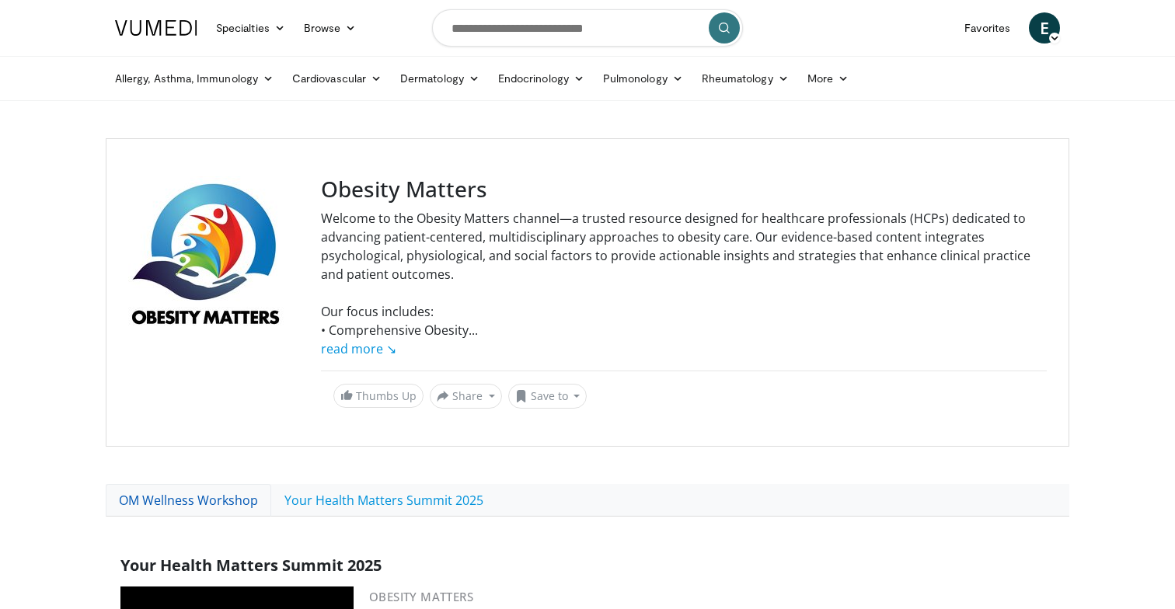
click at [179, 504] on link "OM Wellness Workshop" at bounding box center [189, 500] width 166 height 33
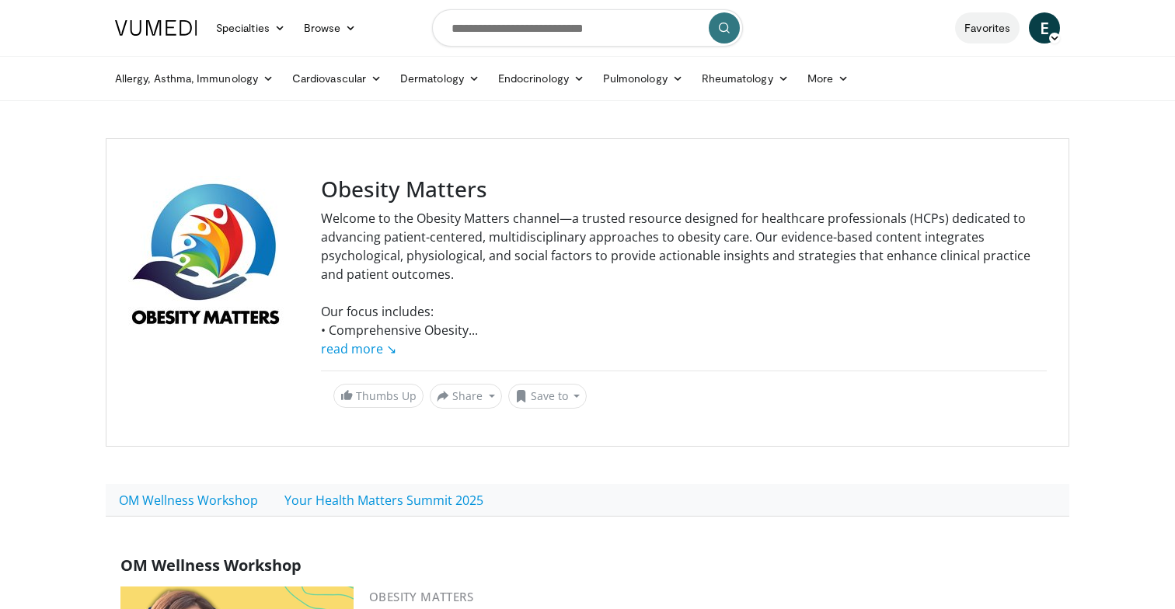
click at [1008, 35] on link "Favorites" at bounding box center [987, 27] width 65 height 31
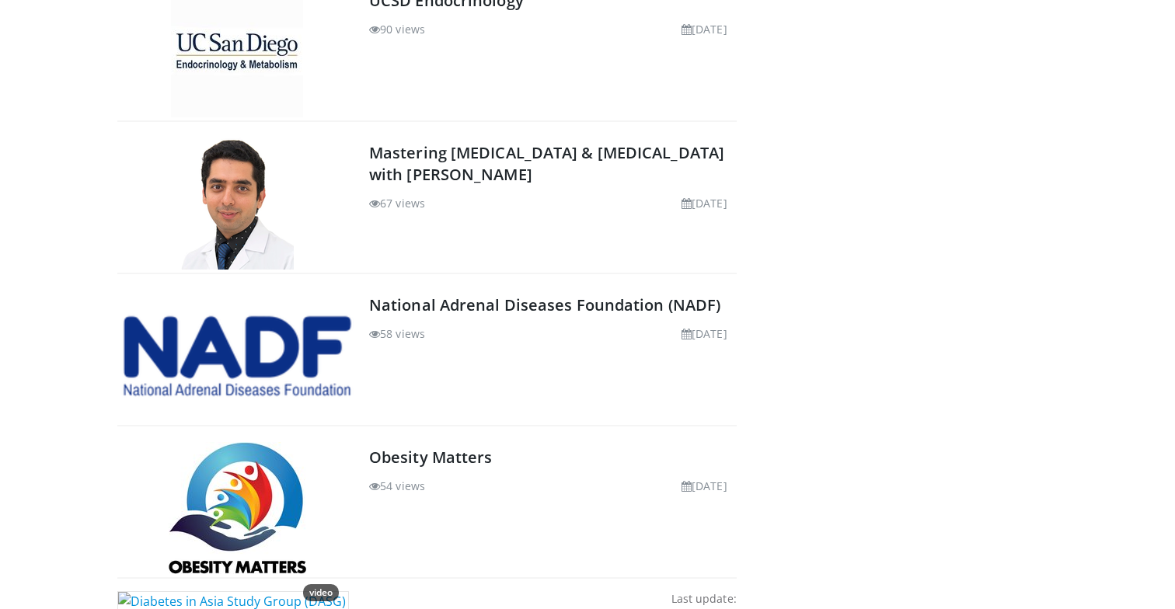
scroll to position [1289, 0]
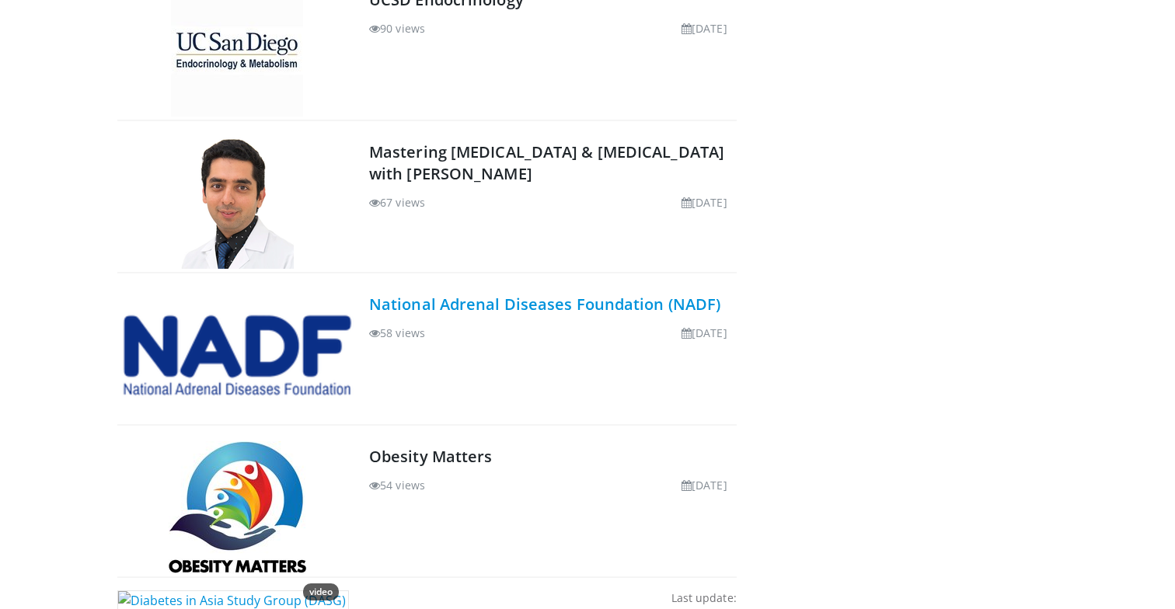
click at [565, 305] on link "National Adrenal Diseases Foundation (NADF)" at bounding box center [544, 304] width 351 height 21
